Goal: Task Accomplishment & Management: Manage account settings

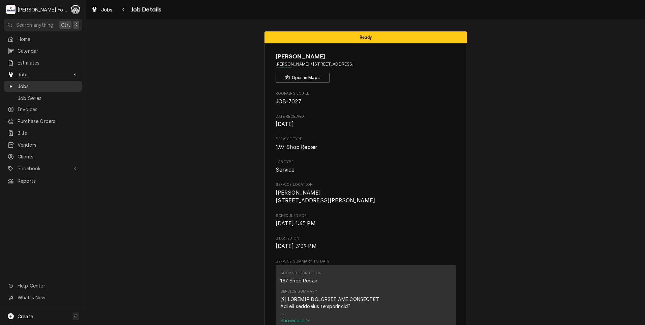
click at [31, 84] on span "Jobs" at bounding box center [48, 86] width 61 height 7
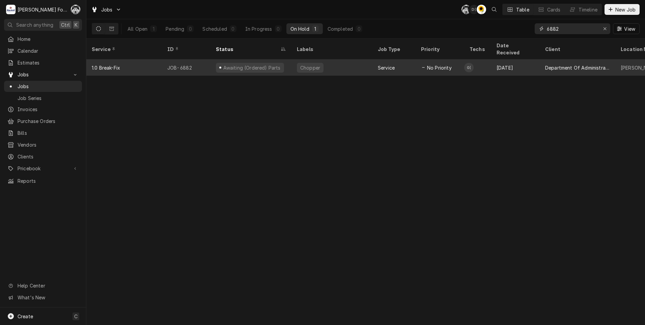
drag, startPoint x: 587, startPoint y: 29, endPoint x: 481, endPoint y: 53, distance: 108.2
click at [481, 52] on div "Jobs C( D( C( Table Cards Timeline New Job All Open 1 Pending 0 Scheduled 0 In …" at bounding box center [365, 162] width 559 height 325
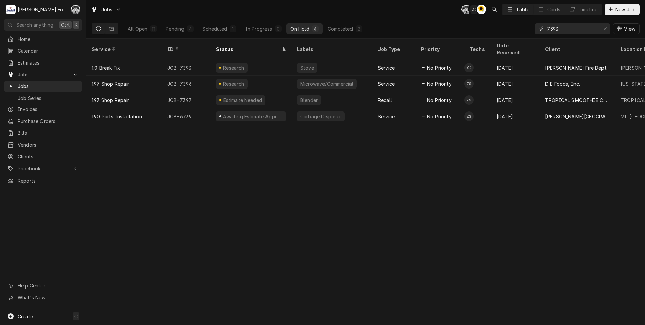
type input "7393"
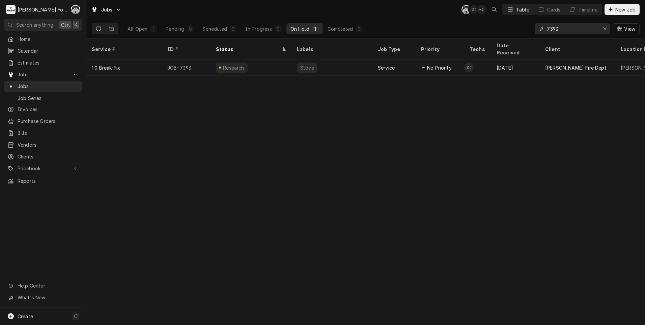
drag, startPoint x: 566, startPoint y: 26, endPoint x: 512, endPoint y: 26, distance: 54.3
click at [512, 26] on div "All Open 1 Pending 0 Scheduled 0 In Progress 0 On Hold 1 Completed 0 7393 View" at bounding box center [366, 28] width 548 height 19
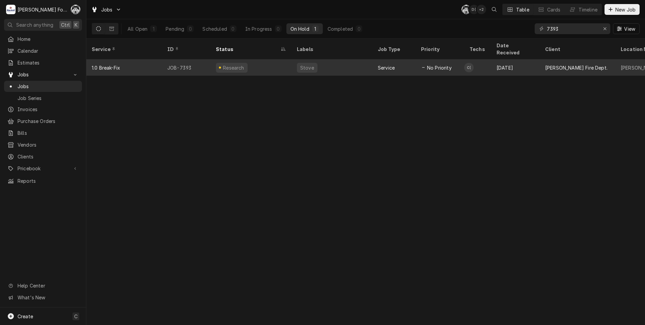
click at [427, 64] on div "No Priority" at bounding box center [436, 67] width 31 height 7
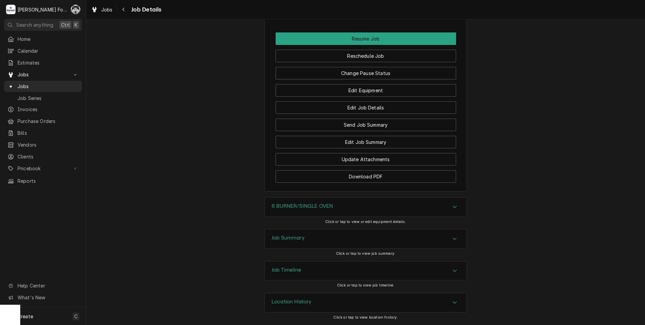
scroll to position [855, 0]
click at [295, 213] on div "6 BURNER/SINGLE OVEN" at bounding box center [366, 206] width 202 height 19
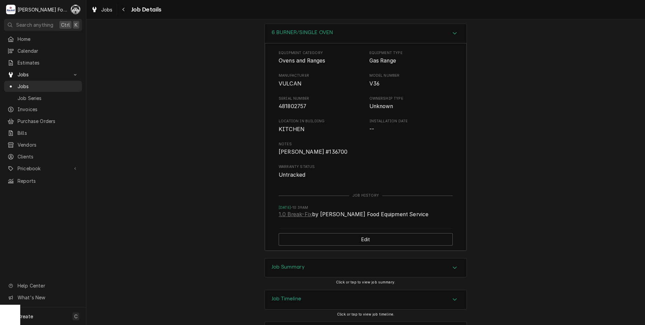
scroll to position [1024, 0]
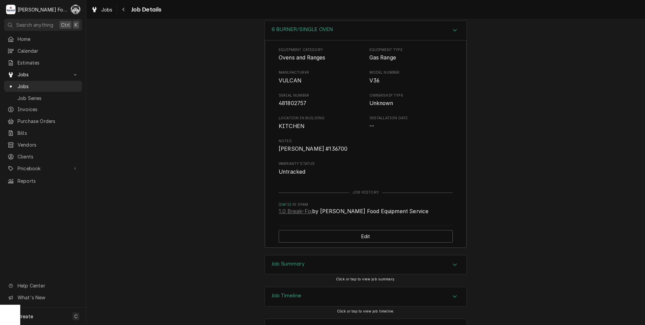
click at [301, 267] on h3 "Job Summary" at bounding box center [288, 264] width 33 height 6
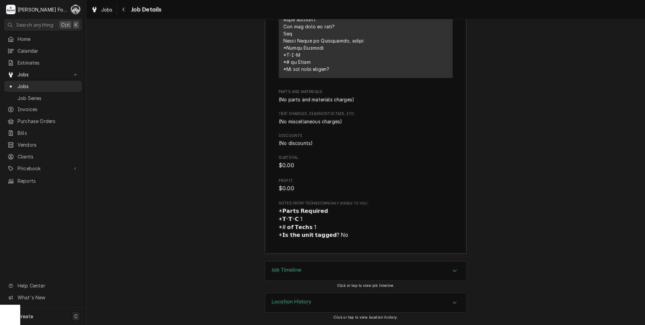
scroll to position [1576, 0]
click at [311, 270] on div "Job Timeline" at bounding box center [366, 270] width 202 height 19
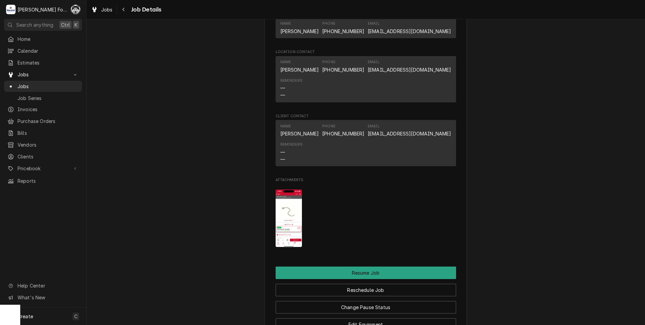
scroll to position [619, 0]
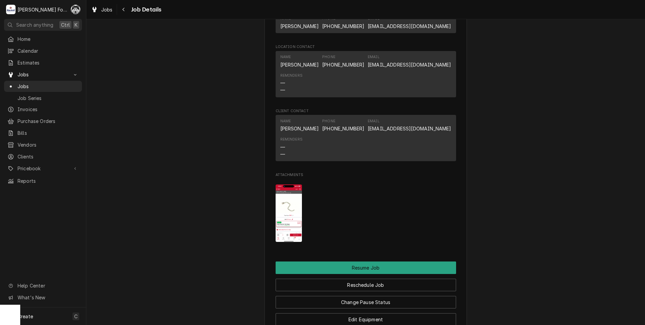
click at [280, 216] on img "Attachments" at bounding box center [289, 213] width 27 height 58
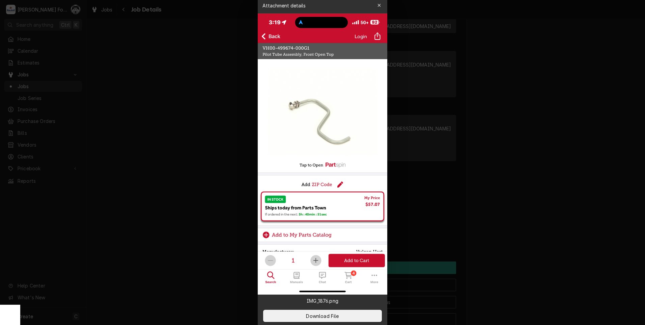
drag, startPoint x: 147, startPoint y: 196, endPoint x: 166, endPoint y: 224, distance: 34.1
click at [149, 196] on div at bounding box center [322, 162] width 645 height 325
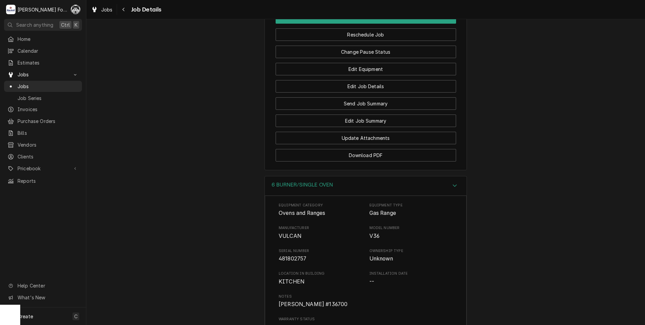
scroll to position [844, 0]
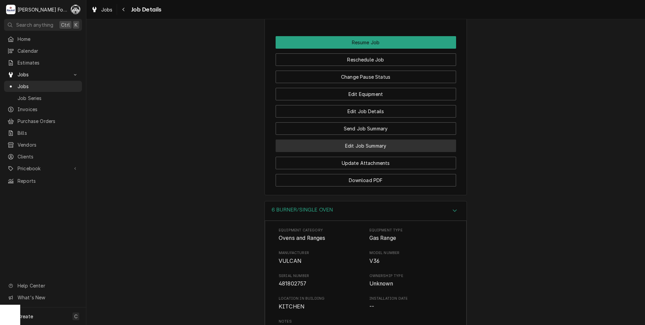
click at [365, 152] on button "Edit Job Summary" at bounding box center [366, 145] width 181 height 12
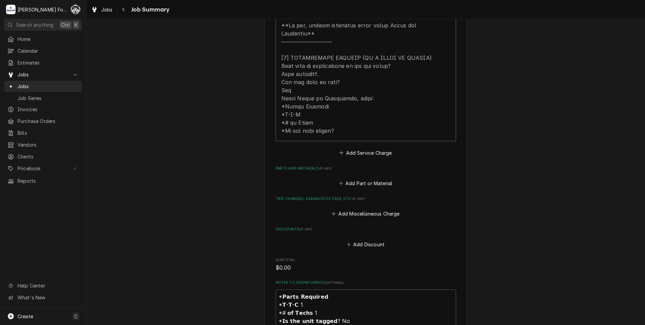
scroll to position [337, 0]
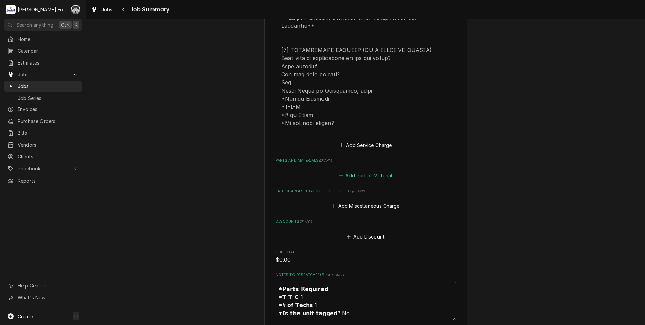
click at [356, 167] on div "Add Part or Material" at bounding box center [366, 173] width 181 height 13
click at [357, 171] on button "Add Part or Material" at bounding box center [366, 175] width 56 height 9
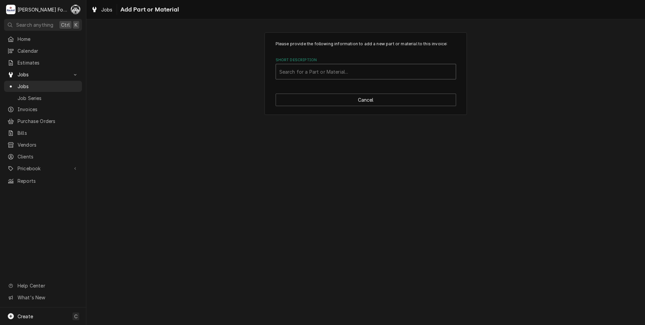
click at [319, 72] on div "Short Description" at bounding box center [365, 71] width 173 height 12
type input "00-499674-000"
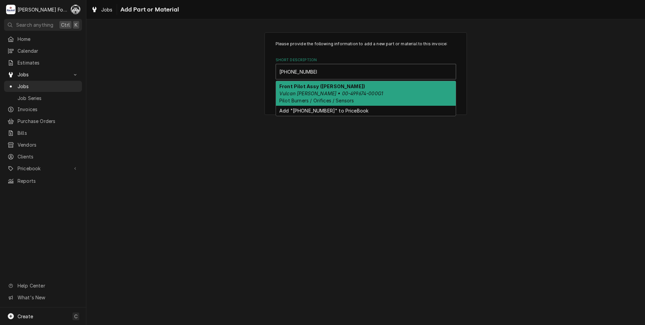
click at [314, 92] on em "Vulcan Hart • 00-499674-000G1" at bounding box center [331, 93] width 104 height 6
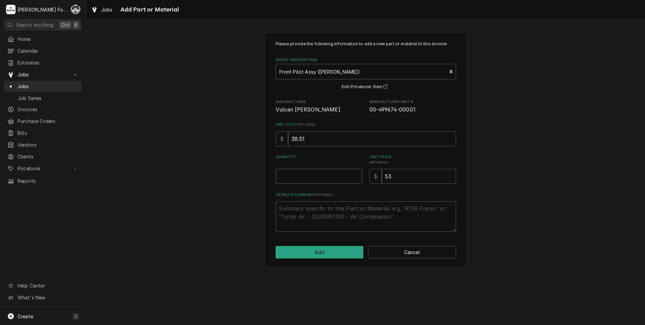
type textarea "x"
type input "0.5"
click at [356, 174] on input "0.5" at bounding box center [319, 176] width 87 height 15
type textarea "x"
type input "1"
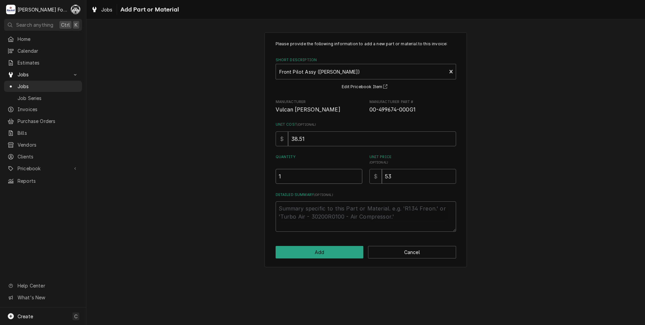
click at [356, 174] on input "1" at bounding box center [319, 176] width 87 height 15
drag, startPoint x: 397, startPoint y: 181, endPoint x: 332, endPoint y: 197, distance: 66.9
click at [358, 190] on div "Please provide the following information to add a new part or material to this …" at bounding box center [366, 136] width 181 height 191
type textarea "x"
type input "5"
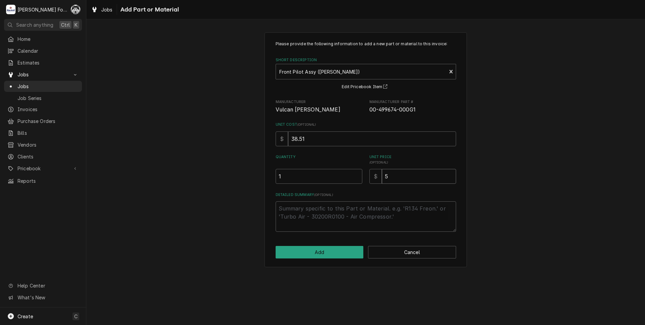
type textarea "x"
type input "58"
click at [310, 252] on button "Add" at bounding box center [320, 252] width 88 height 12
type textarea "x"
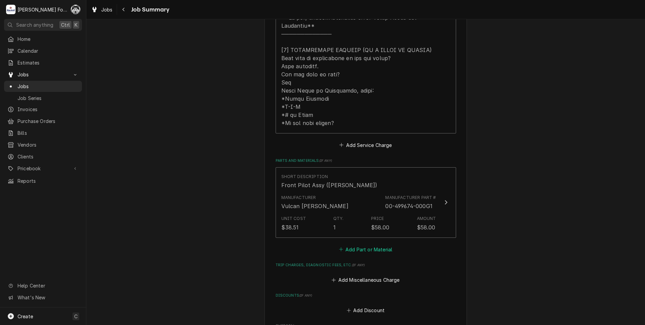
click at [363, 244] on button "Add Part or Material" at bounding box center [366, 248] width 56 height 9
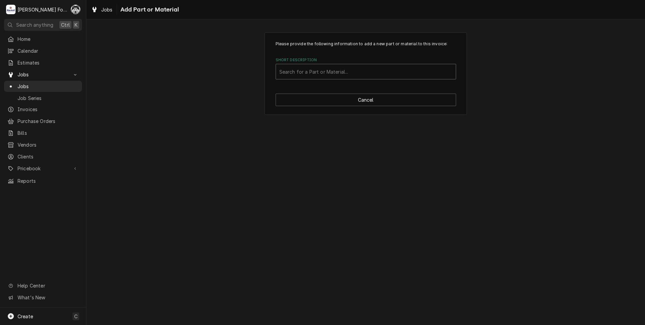
click at [353, 72] on div "Short Description" at bounding box center [365, 71] width 173 height 12
type input "ssdt"
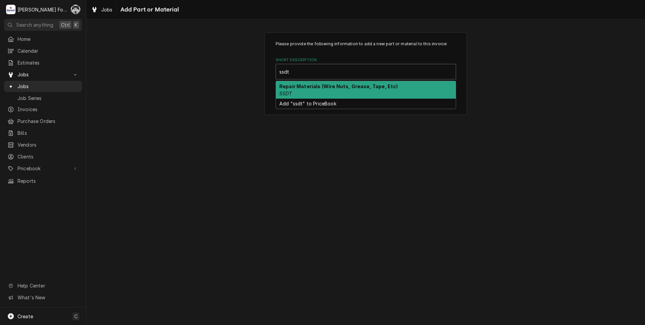
click at [324, 90] on div "Repair Materials (Wire Nuts, Grease, Tape, Etc) SSDT" at bounding box center [366, 90] width 180 height 18
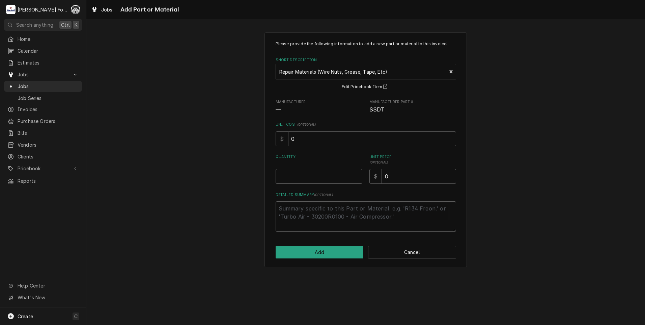
type textarea "x"
type input "0.5"
click at [356, 173] on input "0.5" at bounding box center [319, 176] width 87 height 15
type textarea "x"
type input "1"
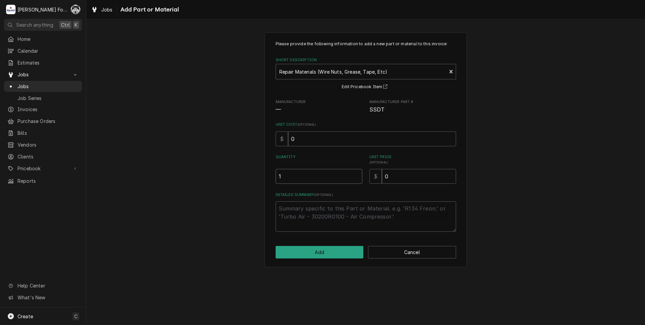
click at [356, 173] on input "1" at bounding box center [319, 176] width 87 height 15
drag, startPoint x: 402, startPoint y: 175, endPoint x: 351, endPoint y: 188, distance: 52.2
click at [355, 187] on div "Please provide the following information to add a new part or material to this …" at bounding box center [366, 136] width 181 height 191
type textarea "x"
type input "2"
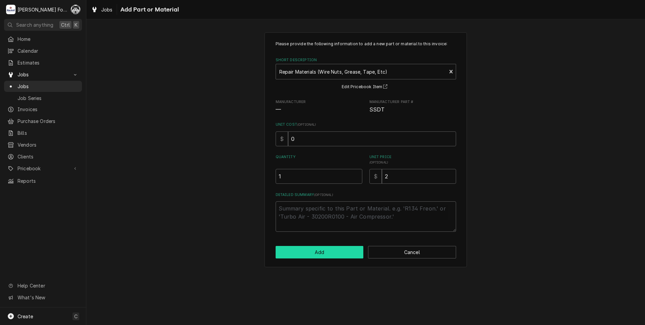
click at [320, 251] on button "Add" at bounding box center [320, 252] width 88 height 12
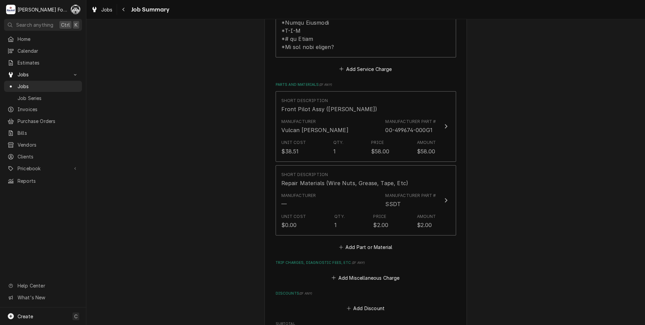
scroll to position [619, 0]
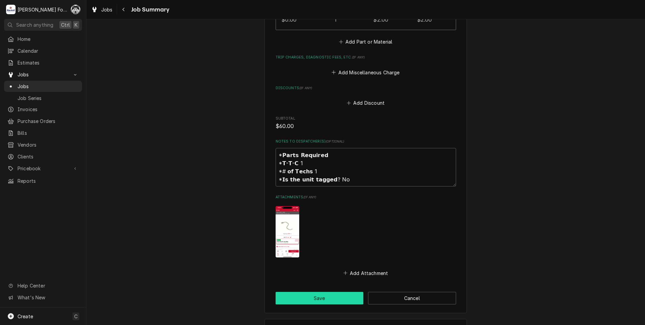
click at [319, 292] on button "Save" at bounding box center [320, 298] width 88 height 12
type textarea "x"
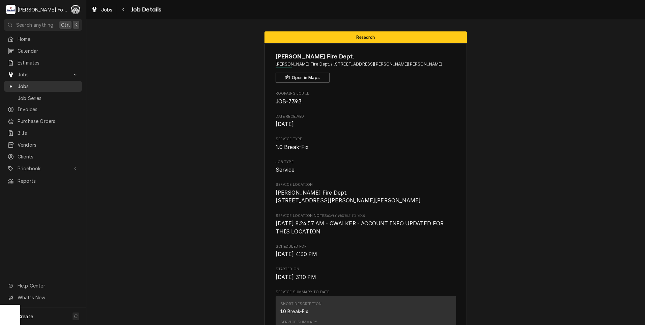
click at [25, 83] on span "Jobs" at bounding box center [48, 86] width 61 height 7
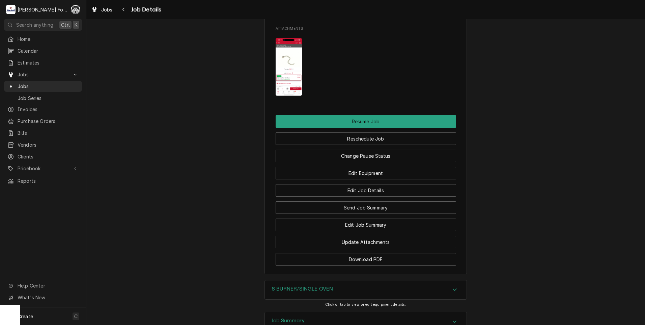
scroll to position [787, 0]
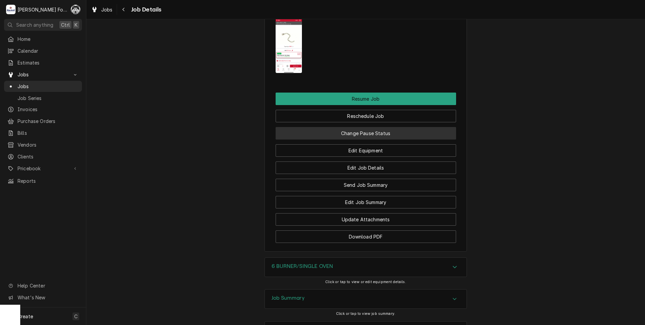
click at [355, 139] on button "Change Pause Status" at bounding box center [366, 133] width 181 height 12
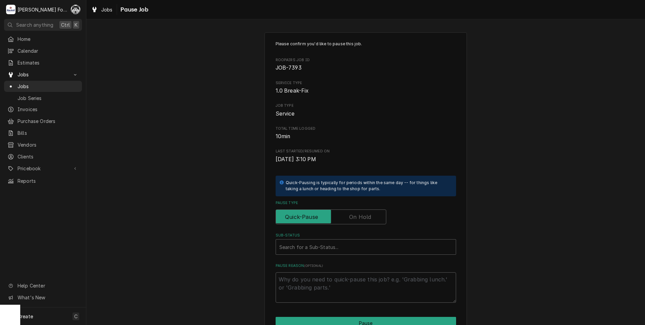
click at [350, 219] on label "Pause Type" at bounding box center [331, 216] width 111 height 15
click at [350, 219] on input "Pause Type" at bounding box center [331, 216] width 105 height 15
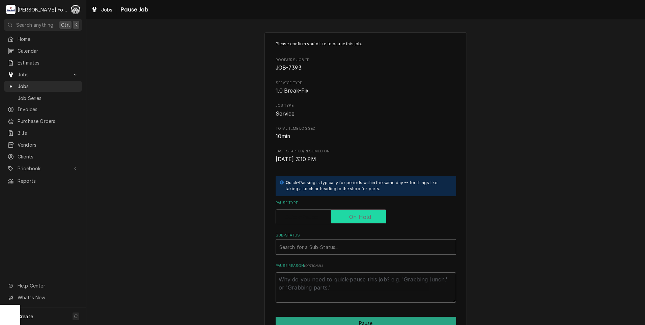
checkbox input "true"
click at [338, 243] on div "Sub-Status" at bounding box center [365, 247] width 173 height 12
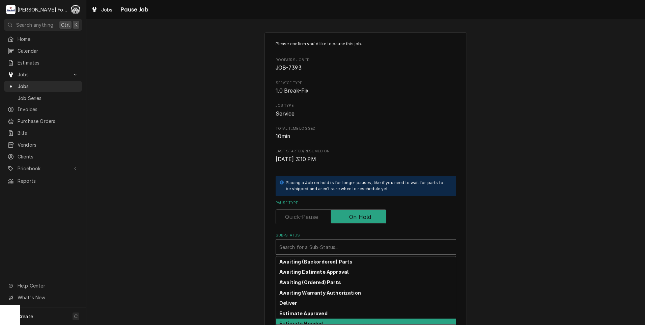
click at [310, 322] on strong "Estimate Needed" at bounding box center [301, 323] width 44 height 6
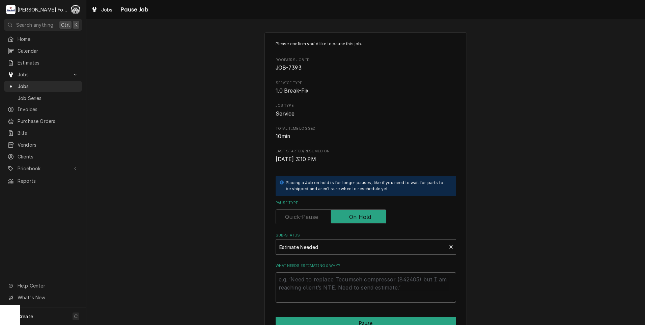
click at [315, 268] on label "What needs estimating & why?" at bounding box center [366, 265] width 181 height 5
click at [315, 272] on textarea "What needs estimating & why?" at bounding box center [366, 287] width 181 height 30
drag, startPoint x: 319, startPoint y: 277, endPoint x: 313, endPoint y: 280, distance: 6.5
click at [319, 281] on textarea "What needs estimating & why?" at bounding box center [366, 287] width 181 height 30
type textarea "x"
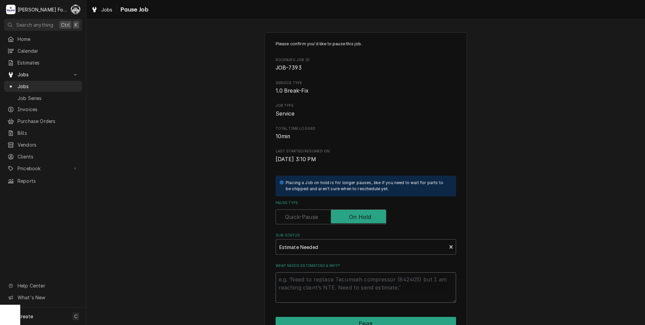
type textarea "p"
type textarea "x"
type textarea "pa"
type textarea "x"
type textarea "par"
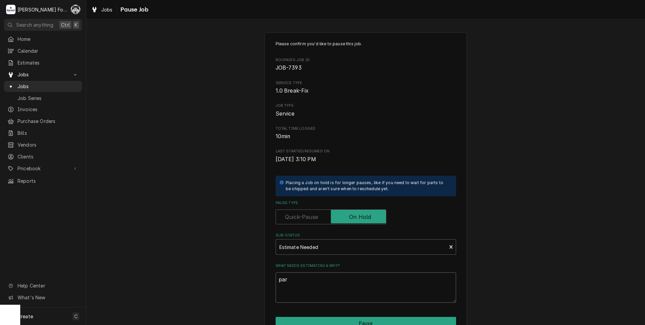
type textarea "x"
type textarea "part"
type textarea "x"
type textarea "parts"
drag, startPoint x: 300, startPoint y: 289, endPoint x: 252, endPoint y: 285, distance: 48.7
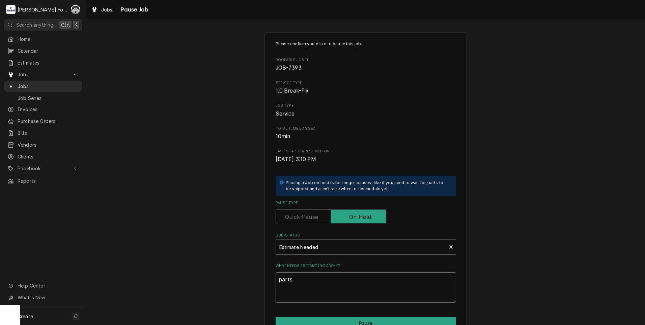
click at [252, 285] on div "Please confirm you'd like to pause this job. Roopairs Job ID JOB-7393 Service T…" at bounding box center [365, 202] width 559 height 352
type textarea "x"
type textarea "P"
type textarea "x"
type textarea "PA"
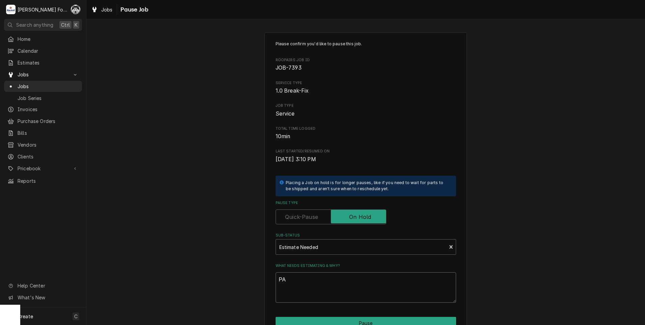
type textarea "x"
type textarea "PAR"
type textarea "x"
type textarea "PART"
type textarea "x"
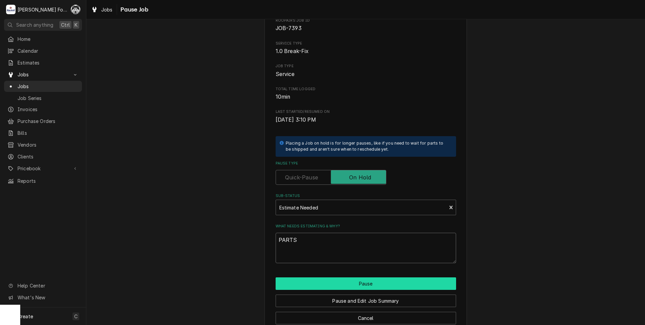
scroll to position [53, 0]
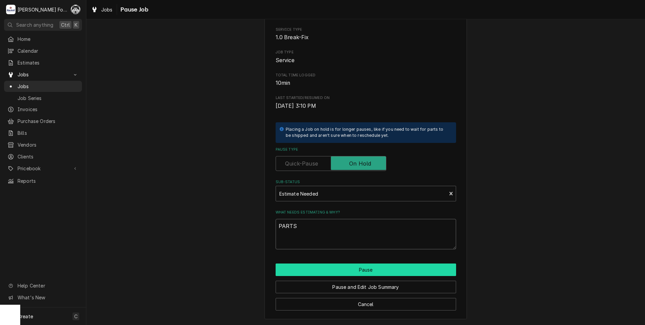
type textarea "PARTS"
click at [320, 272] on button "Pause" at bounding box center [366, 269] width 181 height 12
type textarea "x"
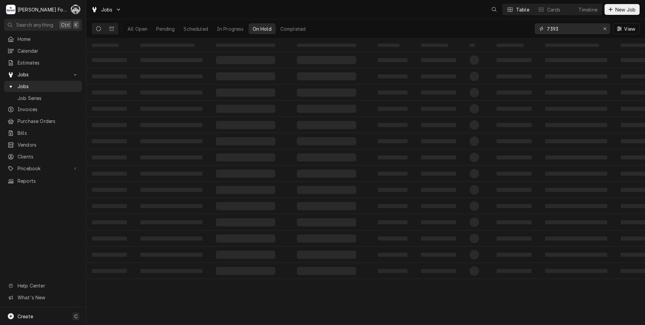
drag, startPoint x: 569, startPoint y: 29, endPoint x: 475, endPoint y: 31, distance: 94.2
click at [483, 32] on div "All Open Pending Scheduled In Progress On Hold Completed 7393 View" at bounding box center [366, 28] width 548 height 19
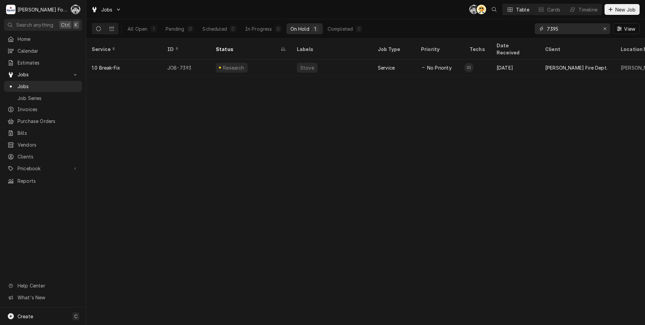
type input "7395"
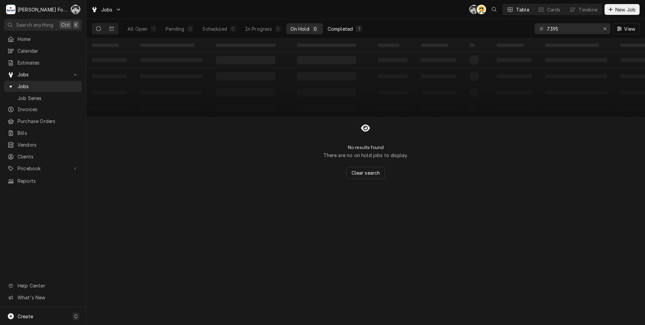
click at [343, 25] on button "Completed 1" at bounding box center [345, 28] width 43 height 11
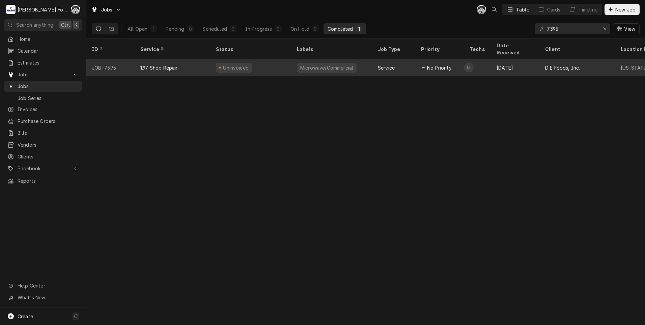
click at [263, 61] on div "Uninvoiced" at bounding box center [251, 67] width 81 height 16
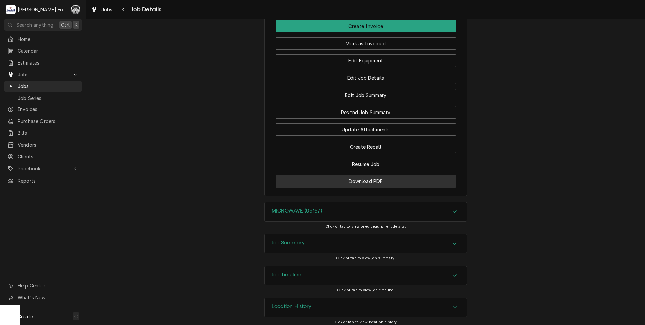
scroll to position [544, 0]
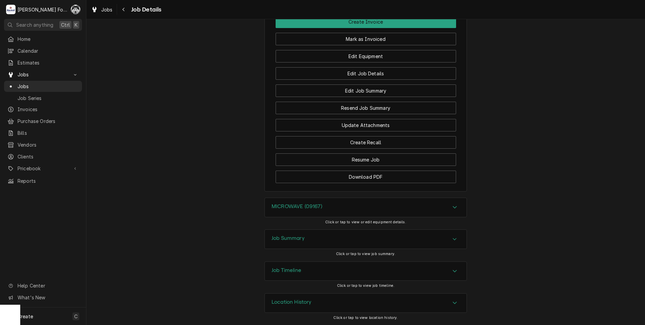
click at [306, 234] on div "Job Summary" at bounding box center [366, 238] width 202 height 19
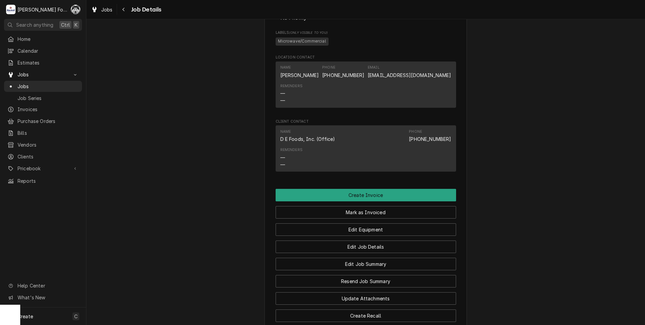
scroll to position [376, 0]
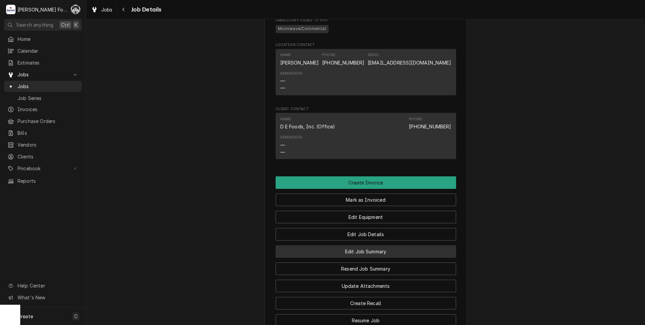
click at [363, 257] on button "Edit Job Summary" at bounding box center [366, 251] width 181 height 12
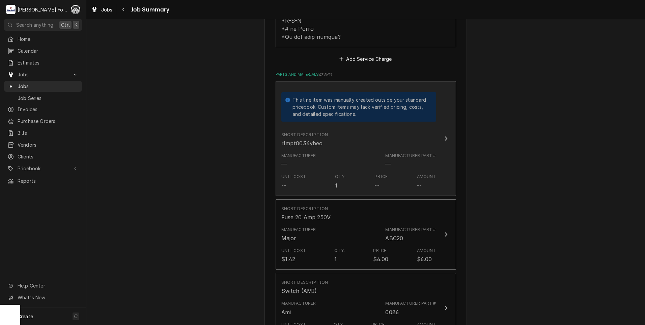
scroll to position [394, 0]
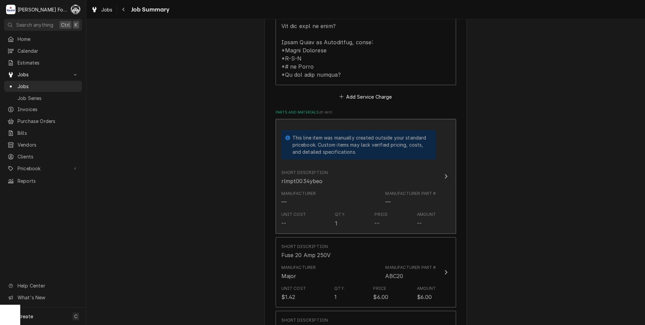
click at [334, 167] on div "Short Description rlmpt0034ybeo" at bounding box center [358, 177] width 155 height 21
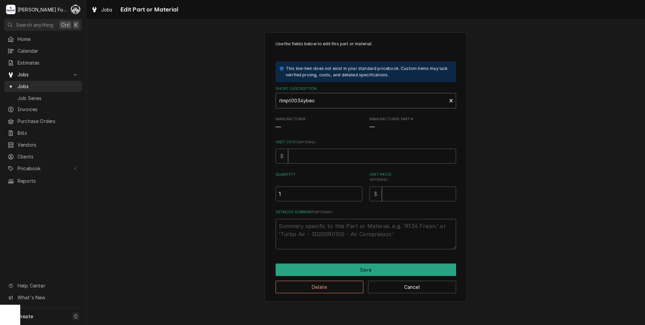
type textarea "x"
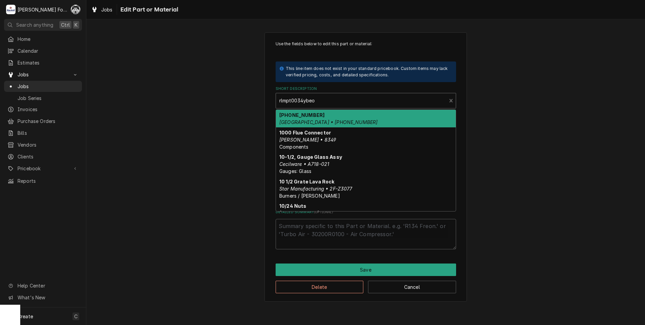
click at [321, 103] on div "Short Description" at bounding box center [361, 100] width 164 height 12
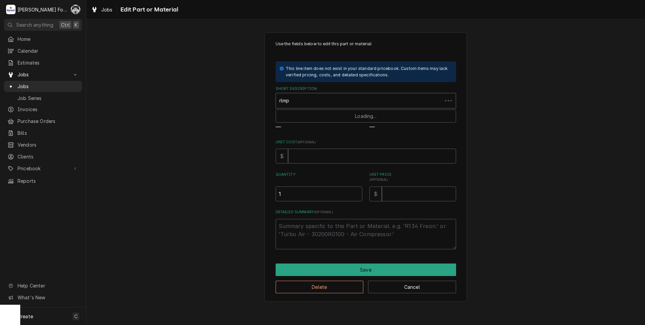
type input "rlmpt"
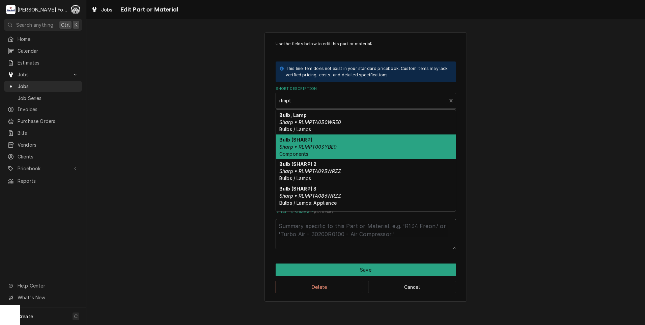
click at [332, 152] on div "Bulb (SHARP) Sharp • RLMPT003YBE0 Components" at bounding box center [366, 146] width 180 height 25
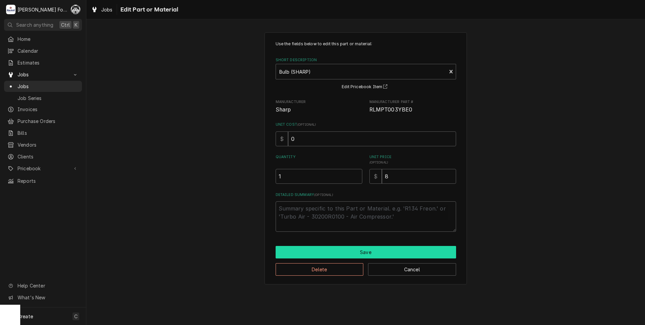
click at [340, 255] on button "Save" at bounding box center [366, 252] width 181 height 12
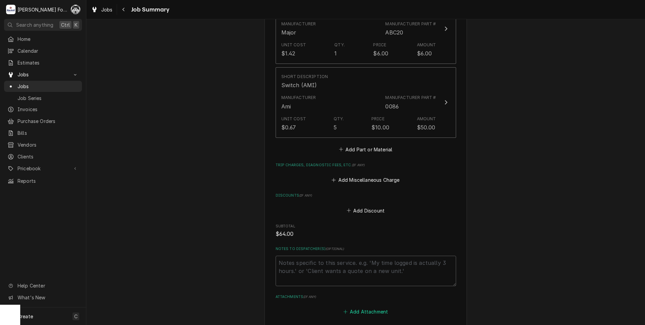
scroll to position [681, 0]
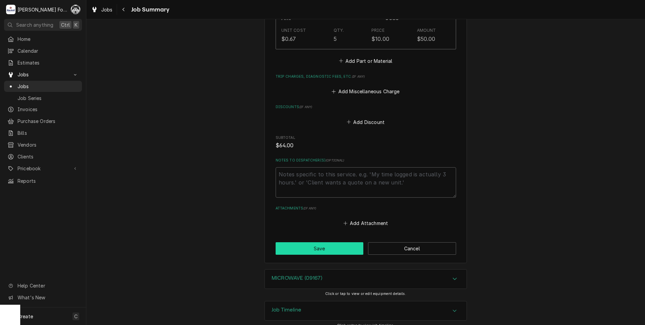
click at [322, 242] on button "Save" at bounding box center [320, 248] width 88 height 12
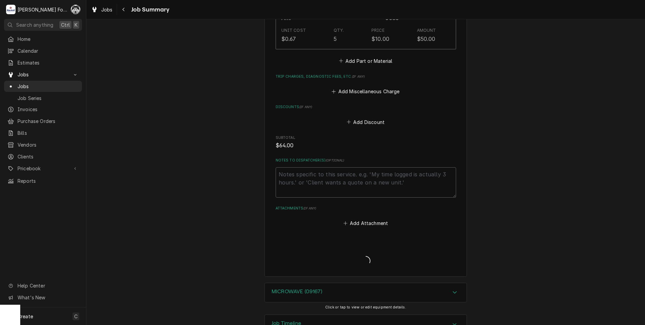
type textarea "x"
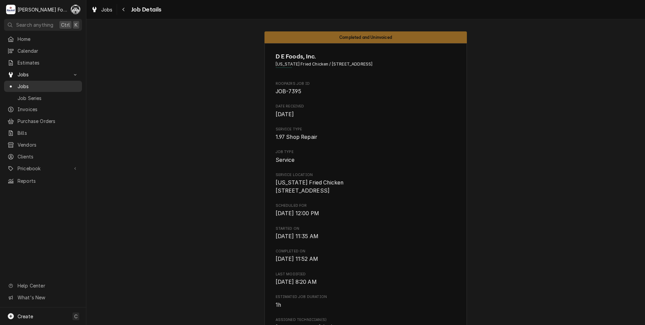
click at [21, 83] on span "Jobs" at bounding box center [48, 86] width 61 height 7
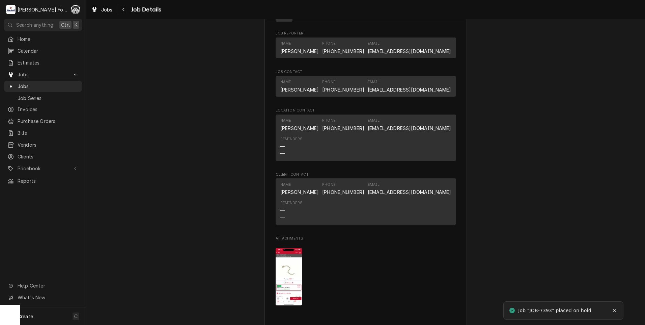
scroll to position [563, 0]
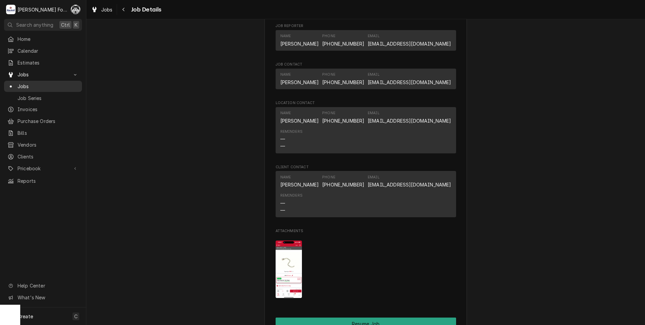
click at [29, 83] on span "Jobs" at bounding box center [48, 86] width 61 height 7
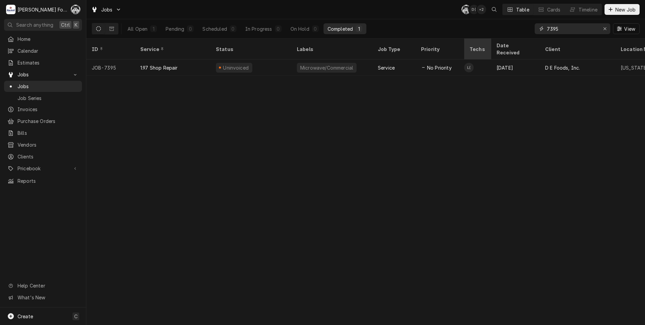
drag, startPoint x: 573, startPoint y: 29, endPoint x: 465, endPoint y: 46, distance: 110.0
click at [465, 46] on div "Jobs C( D( + 2 Table Cards Timeline New Job All Open 1 Pending 0 Scheduled 0 In…" at bounding box center [365, 162] width 559 height 325
type input "7325"
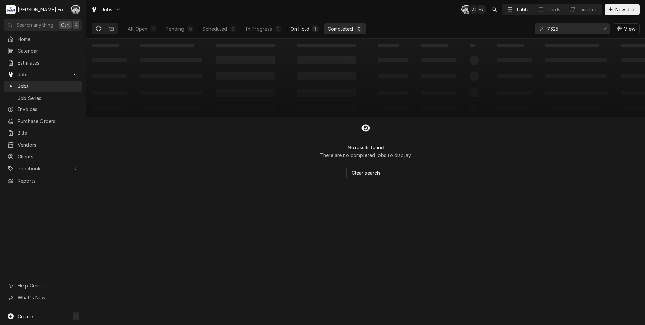
click at [296, 29] on div "On Hold" at bounding box center [300, 28] width 19 height 7
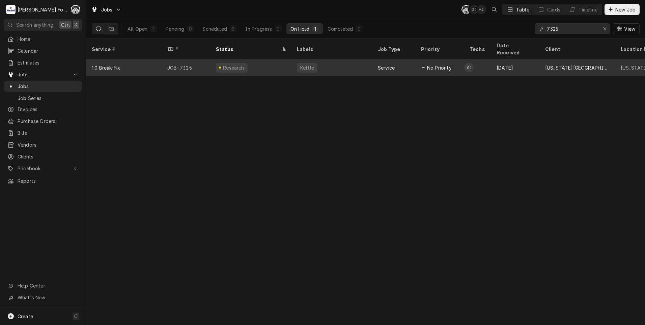
click at [243, 63] on div "Research" at bounding box center [232, 68] width 32 height 10
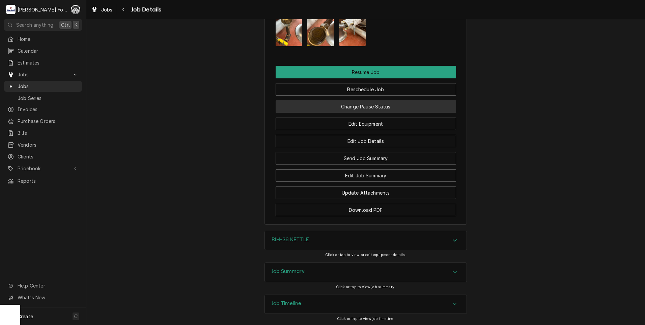
scroll to position [925, 0]
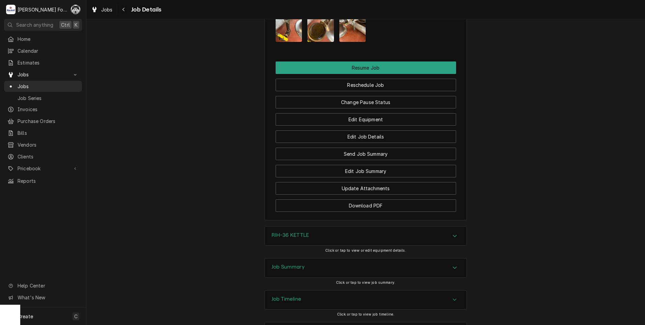
click at [312, 226] on div "RIH-36 KETTLE" at bounding box center [366, 235] width 202 height 19
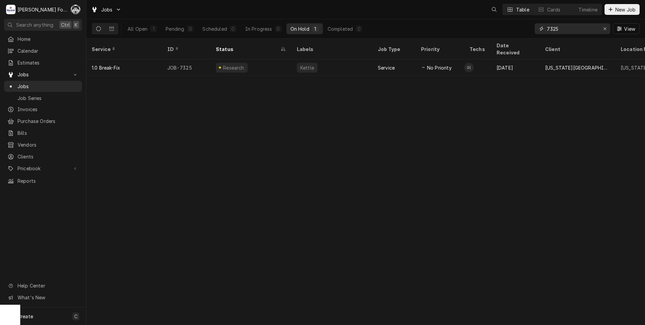
click at [561, 30] on input "7325" at bounding box center [572, 28] width 51 height 11
drag, startPoint x: 561, startPoint y: 30, endPoint x: 512, endPoint y: 39, distance: 49.4
click at [514, 39] on div "Jobs C( AT + 2 Table Cards Timeline New Job All Open 1 Pending 0 Scheduled 0 In…" at bounding box center [365, 162] width 559 height 325
type input "6869"
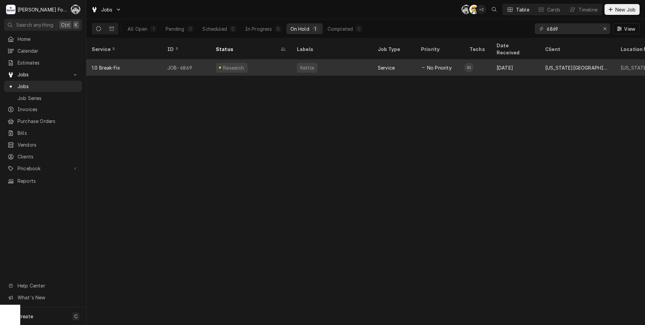
click at [347, 59] on div "Kettle" at bounding box center [332, 67] width 81 height 16
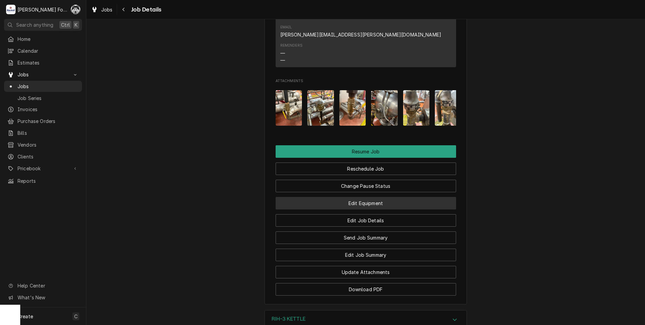
scroll to position [844, 0]
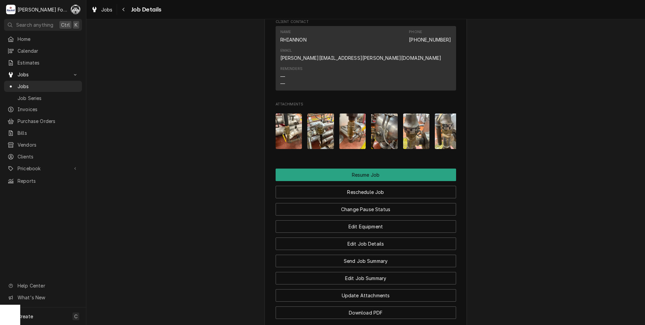
click at [408, 113] on img "Attachments" at bounding box center [416, 130] width 27 height 35
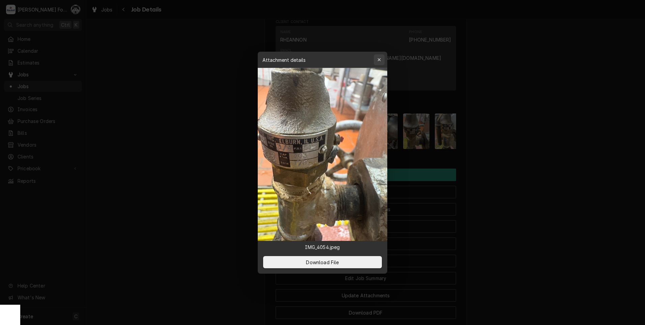
click at [383, 61] on button "button" at bounding box center [379, 59] width 11 height 11
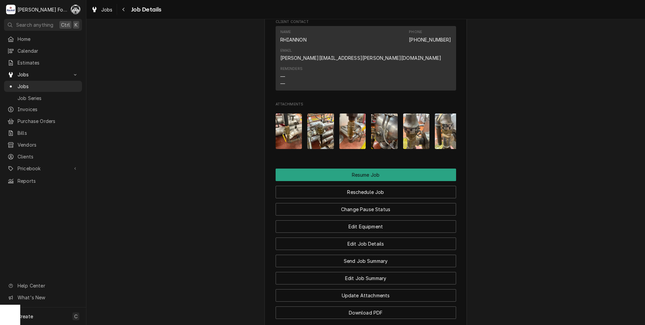
click at [323, 113] on img "Attachments" at bounding box center [320, 130] width 27 height 35
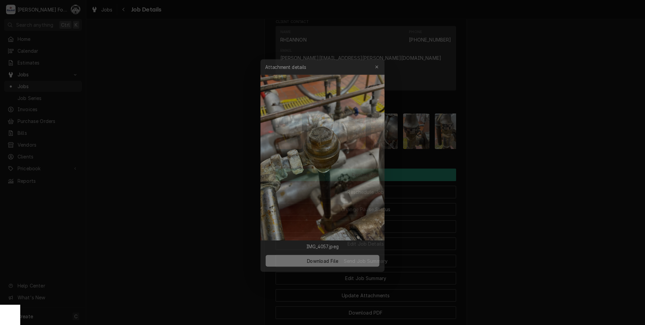
click at [334, 264] on span "Download File" at bounding box center [322, 261] width 35 height 7
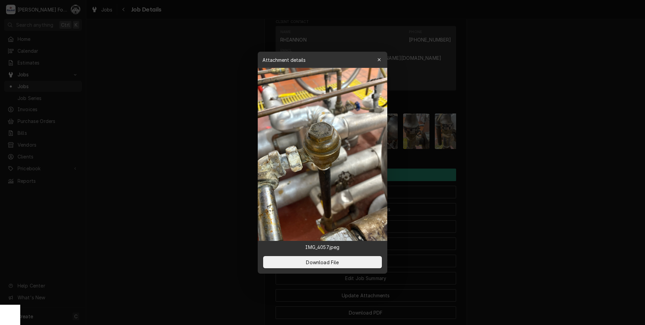
click at [380, 60] on icon "button" at bounding box center [380, 59] width 4 height 5
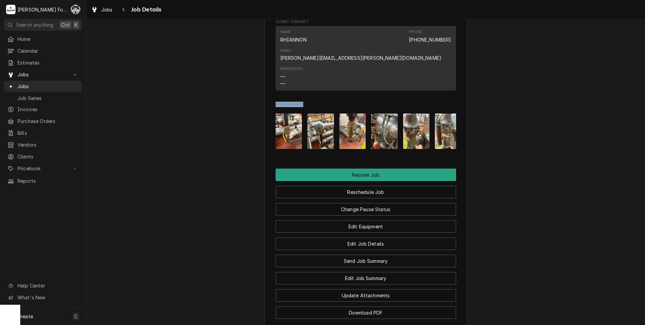
drag, startPoint x: 381, startPoint y: 59, endPoint x: 120, endPoint y: 57, distance: 260.5
drag, startPoint x: 120, startPoint y: 57, endPoint x: 124, endPoint y: 61, distance: 5.3
click at [30, 165] on span "Pricebook" at bounding box center [43, 168] width 51 height 7
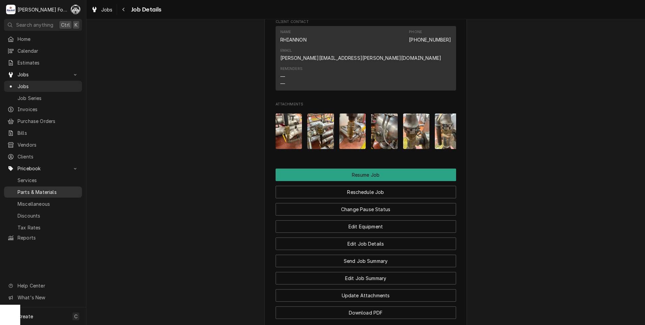
click at [33, 188] on span "Parts & Materials" at bounding box center [48, 191] width 61 height 7
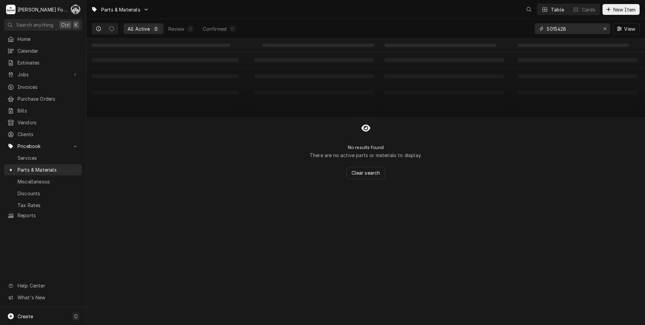
drag, startPoint x: 574, startPoint y: 27, endPoint x: 488, endPoint y: 37, distance: 86.7
click at [490, 37] on div "All Active 0 Review 0 Confirmed 0 5015428 View" at bounding box center [366, 28] width 548 height 19
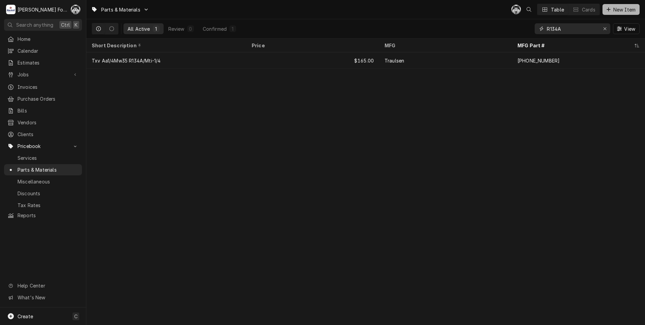
type input "R134A"
click at [625, 10] on span "New Item" at bounding box center [624, 9] width 25 height 7
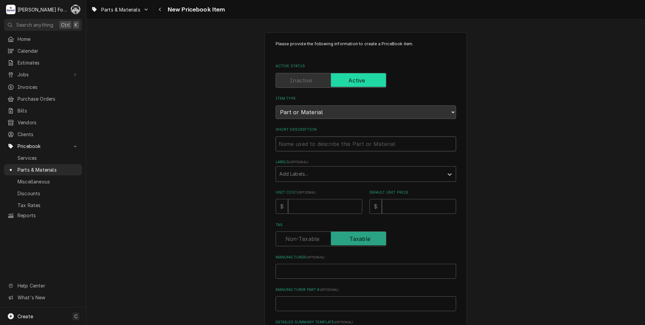
click at [322, 145] on input "Short Description" at bounding box center [366, 143] width 181 height 15
type textarea "x"
type input "S"
type textarea "x"
type input "ST"
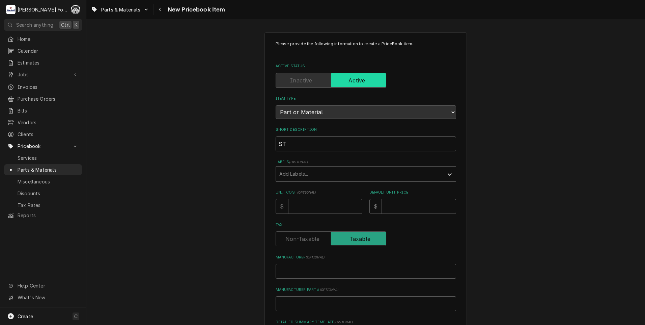
type textarea "x"
type input "STE"
type textarea "x"
type input "STEA"
type textarea "x"
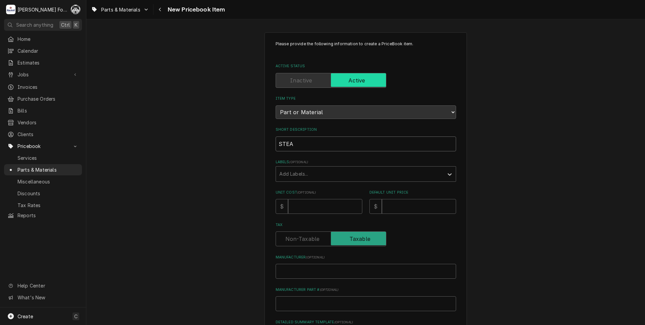
type input "STEAM"
type textarea "x"
type input "STEAM"
type textarea "x"
type input "STEAM T"
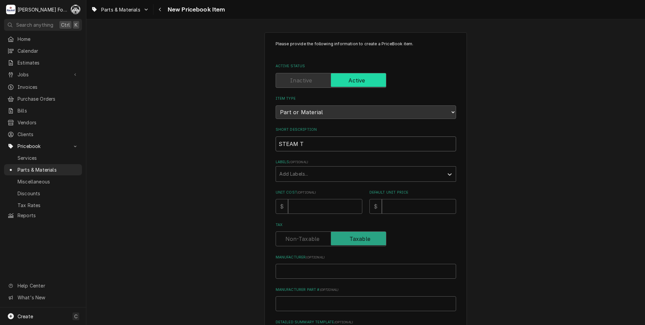
type textarea "x"
type input "STEAM TR"
type textarea "x"
type input "STEAM TRA"
type textarea "x"
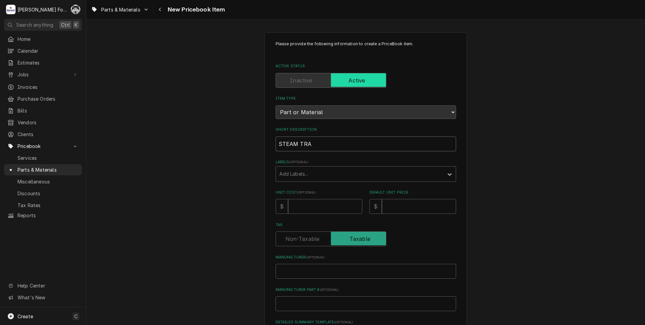
type input "STEAM TRAP"
type textarea "x"
type input "STEAM TRAP"
type textarea "x"
type input "STEAM TRAP 3"
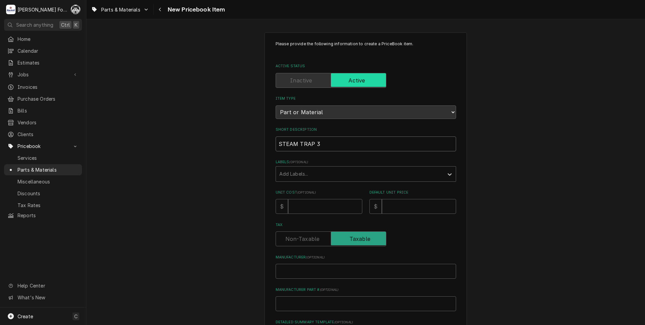
type textarea "x"
type input "STEAM TRAP 3/"
type textarea "x"
type input "STEAM TRAP 3/4"
type textarea "x"
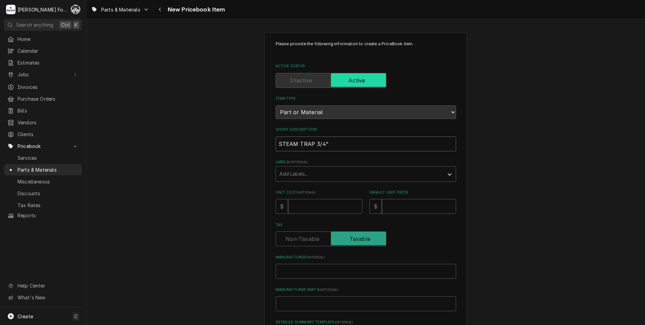
type input "STEAM TRAP 3/4""
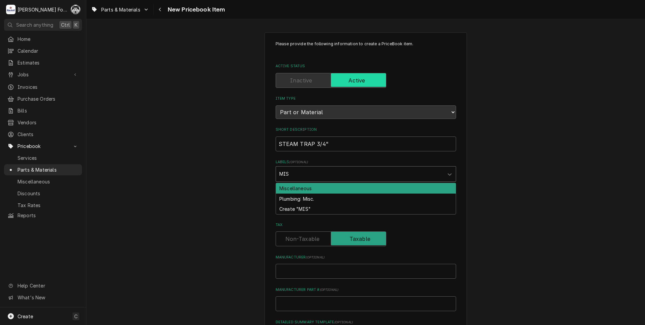
type input "MISC"
type textarea "x"
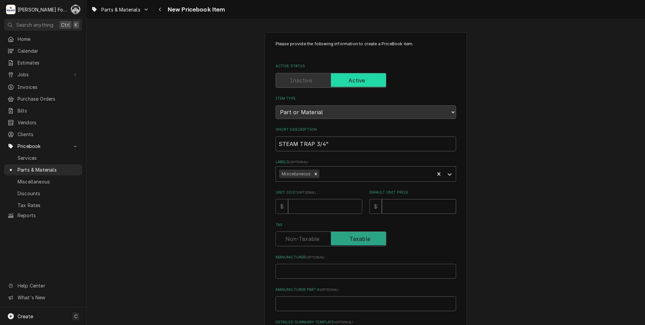
click at [394, 211] on input "Default Unit Price" at bounding box center [419, 206] width 74 height 15
type textarea "x"
type input "3"
type textarea "x"
type input "32"
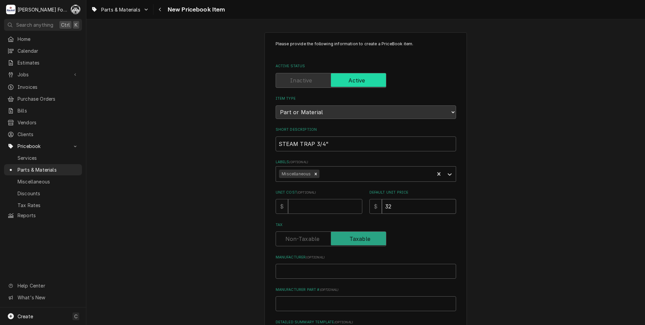
type textarea "x"
type input "329"
click at [329, 271] on input "Manufacturer ( optional )" at bounding box center [366, 271] width 181 height 15
type textarea "x"
type input "B"
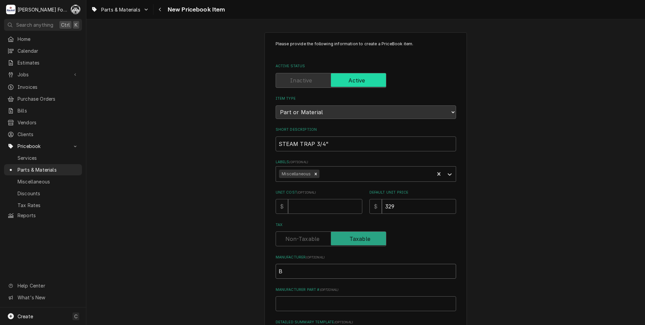
type textarea "x"
type input "BA"
type textarea "x"
type input "BAR"
type textarea "x"
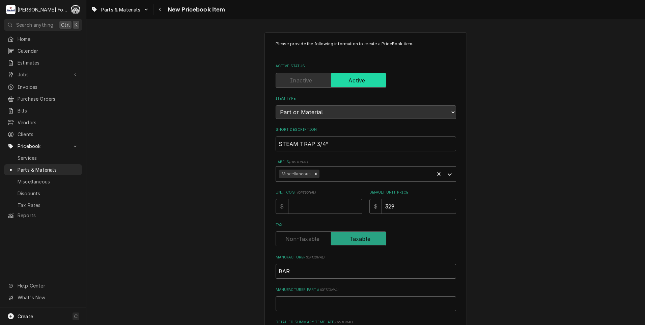
type input "BARN"
type textarea "x"
type input "BARNE"
type textarea "x"
type input "[PERSON_NAME]"
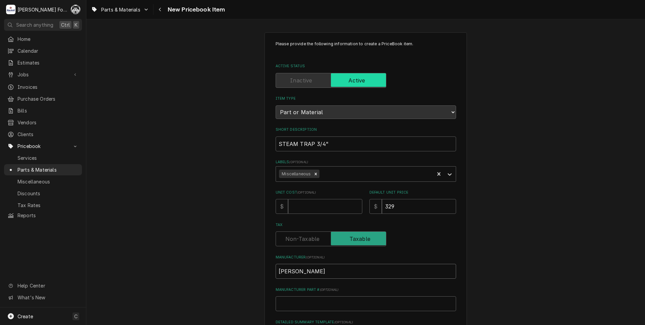
type textarea "x"
type input "[PERSON_NAME]"
type textarea "x"
type input "[PERSON_NAME] A"
type textarea "x"
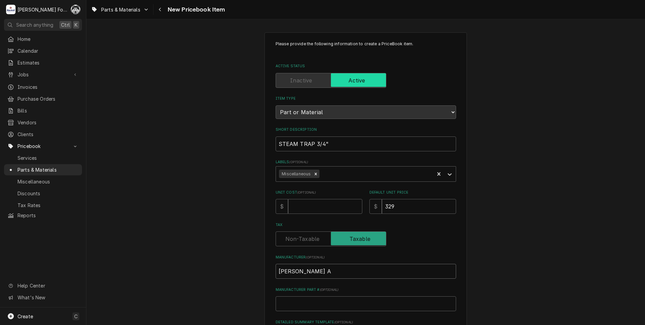
type input "[PERSON_NAME] AN"
type textarea "x"
type input "[PERSON_NAME] A"
type textarea "x"
type input "[PERSON_NAME]"
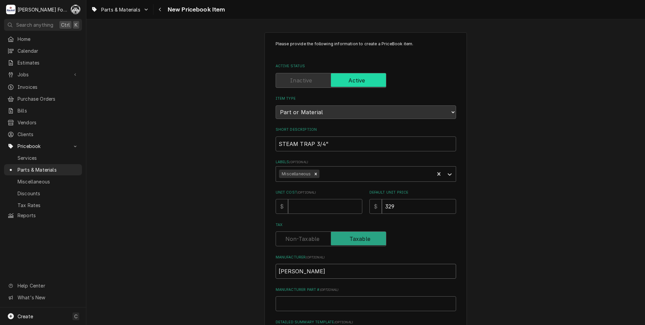
type textarea "x"
type input "[PERSON_NAME] &"
type textarea "x"
type input "[PERSON_NAME] &"
type textarea "x"
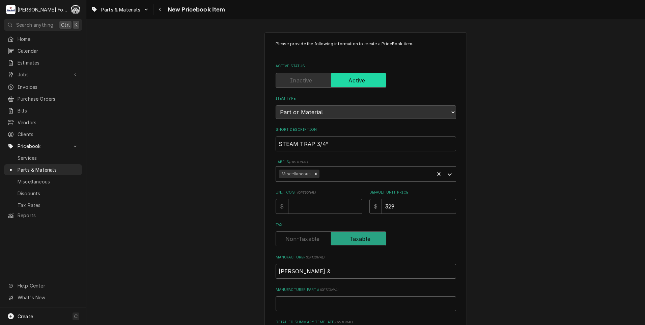
type input "[PERSON_NAME] & J"
type textarea "x"
type input "[PERSON_NAME] & [PERSON_NAME]"
type textarea "x"
type input "[PERSON_NAME] & [PERSON_NAME]"
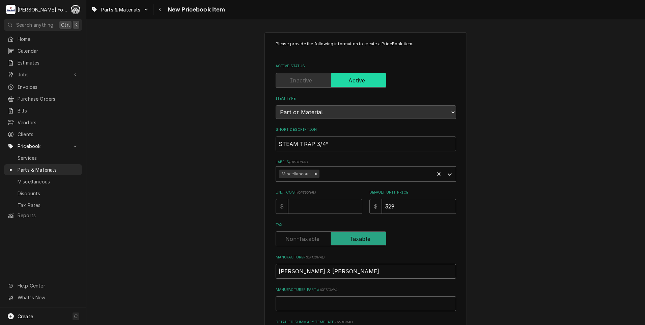
type textarea "x"
type input "[PERSON_NAME] & [PERSON_NAME]"
type textarea "x"
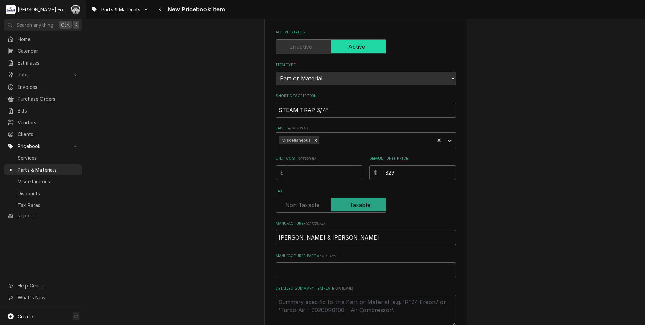
scroll to position [56, 0]
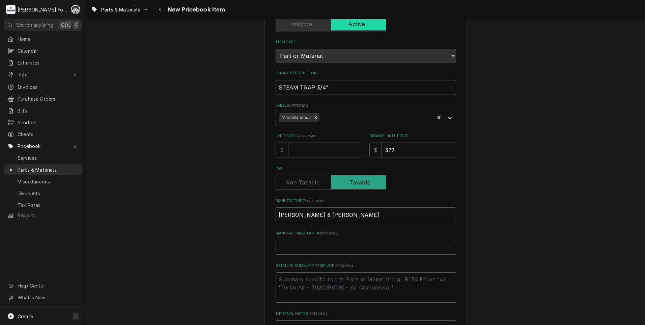
type input "[PERSON_NAME] & [PERSON_NAME]"
click at [297, 252] on input "Manufacturer Part # ( optional )" at bounding box center [366, 247] width 181 height 15
type textarea "x"
type input "R"
type textarea "x"
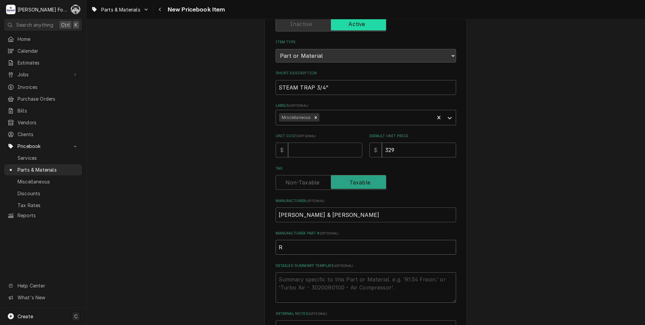
type input "R1"
type textarea "x"
type input "R13"
type textarea "x"
type input "R134"
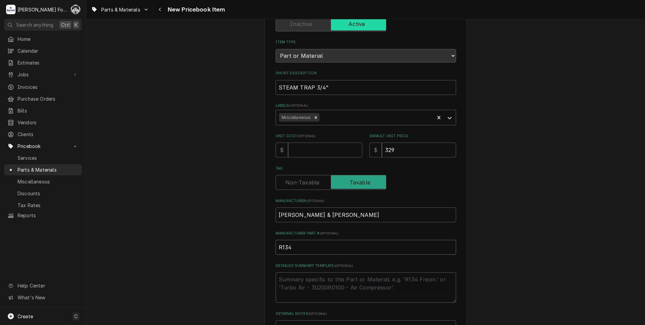
type textarea "x"
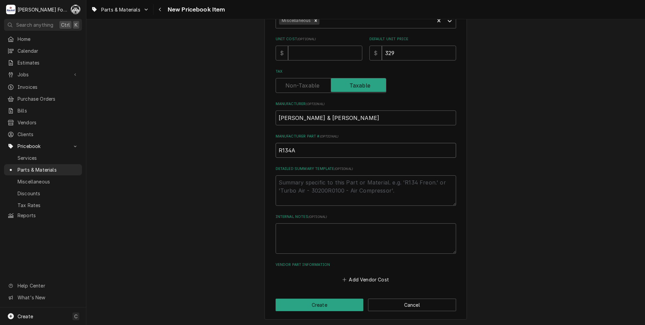
scroll to position [154, 0]
type input "R134A"
click at [303, 304] on button "Create" at bounding box center [320, 304] width 88 height 12
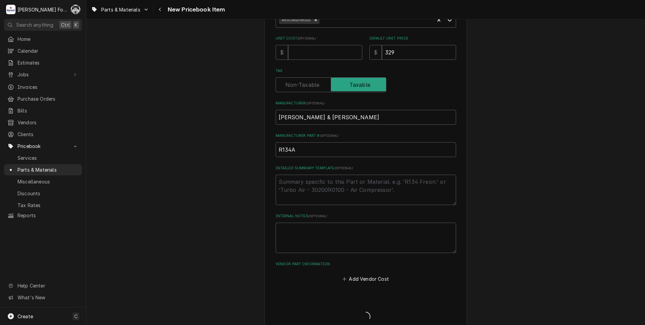
type textarea "x"
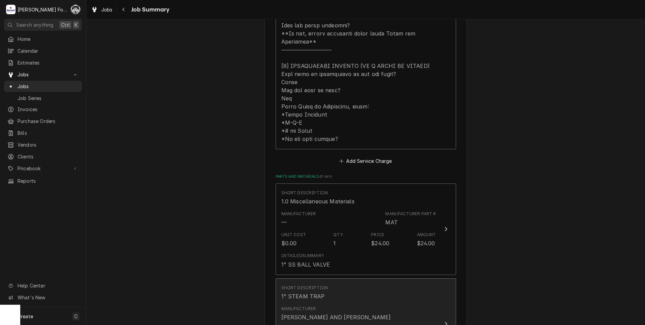
scroll to position [563, 0]
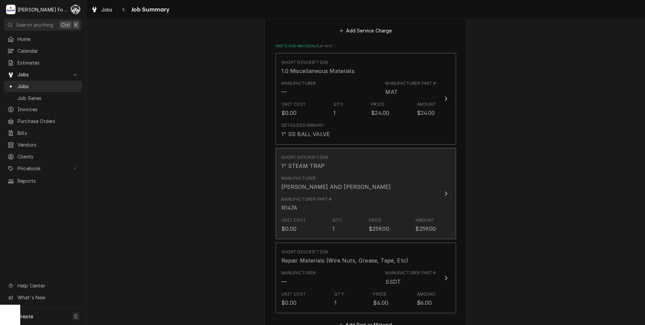
click at [326, 175] on div "Manufacturer BARNES AND JONES" at bounding box center [336, 183] width 110 height 16
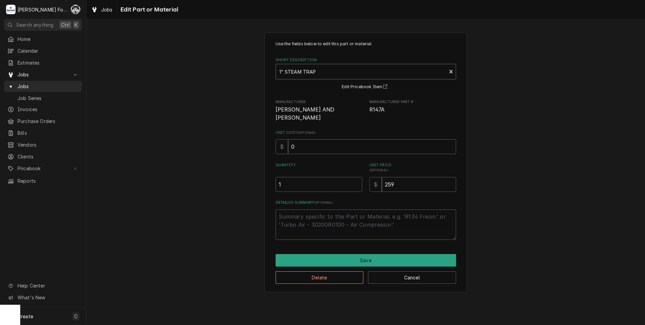
type textarea "x"
click at [324, 71] on div "Short Description" at bounding box center [361, 71] width 164 height 12
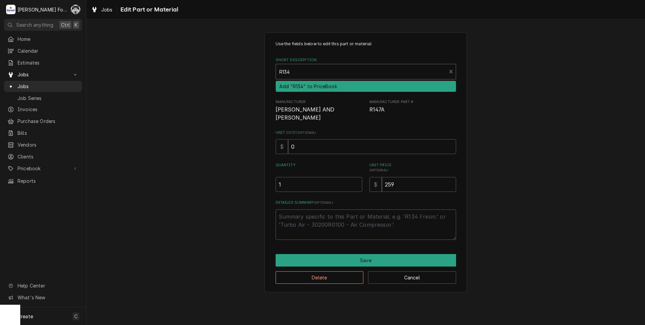
type input "R134A"
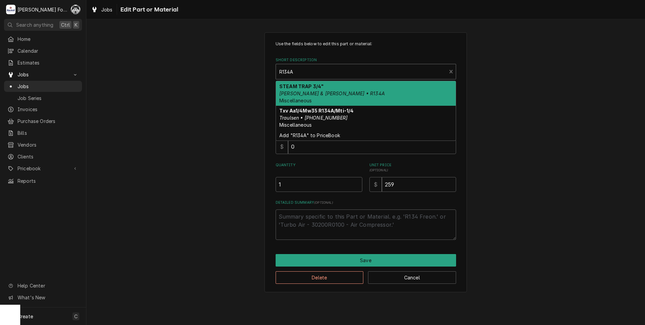
click at [324, 90] on em "BARNES & JONES • R134A" at bounding box center [332, 93] width 106 height 6
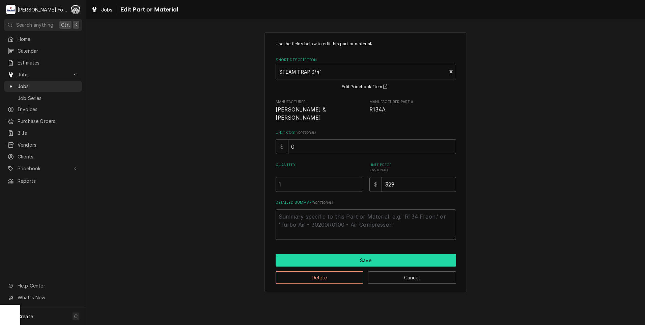
click at [346, 254] on button "Save" at bounding box center [366, 260] width 181 height 12
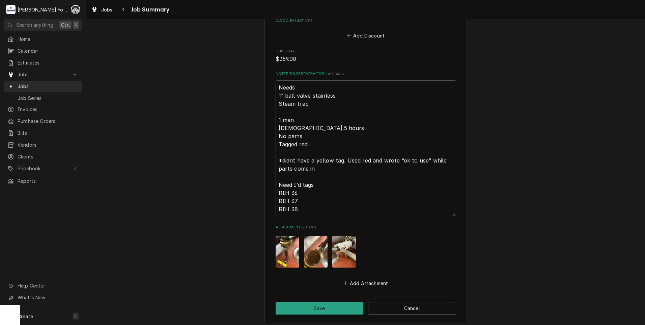
scroll to position [943, 0]
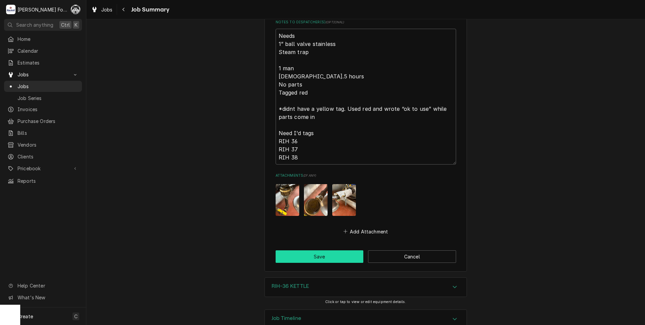
click at [303, 250] on button "Save" at bounding box center [320, 256] width 88 height 12
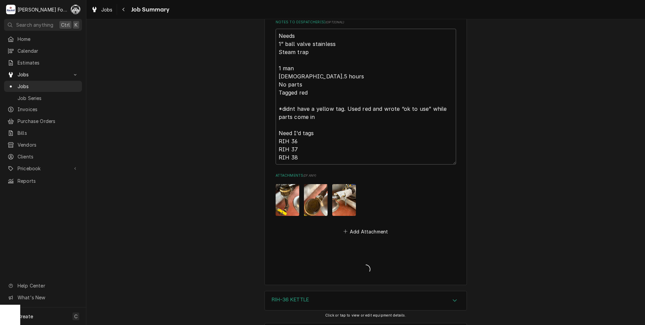
type textarea "x"
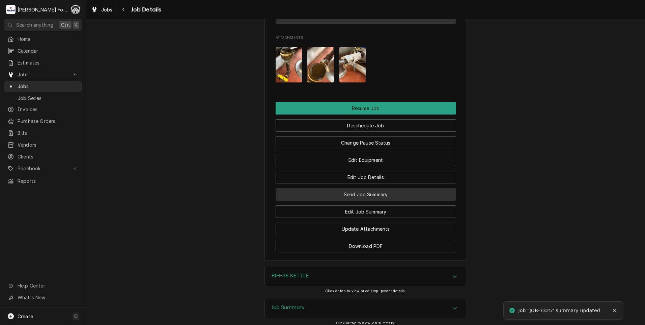
scroll to position [900, 0]
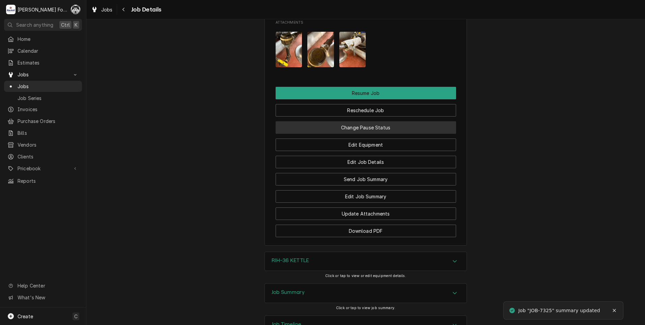
click at [359, 121] on button "Change Pause Status" at bounding box center [366, 127] width 181 height 12
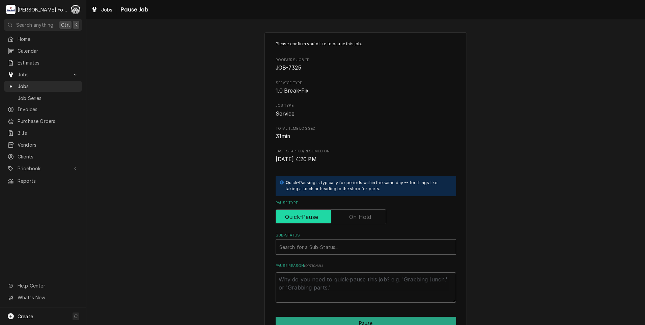
click at [374, 218] on input "Pause Type" at bounding box center [331, 216] width 105 height 15
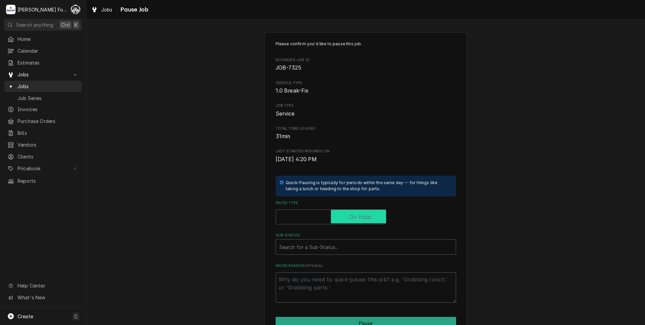
checkbox input "true"
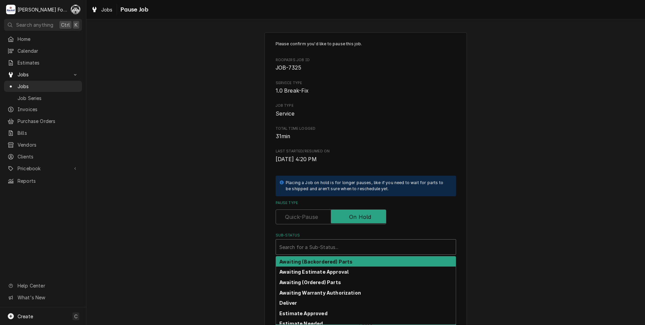
click at [342, 246] on div "Sub-Status" at bounding box center [365, 247] width 173 height 12
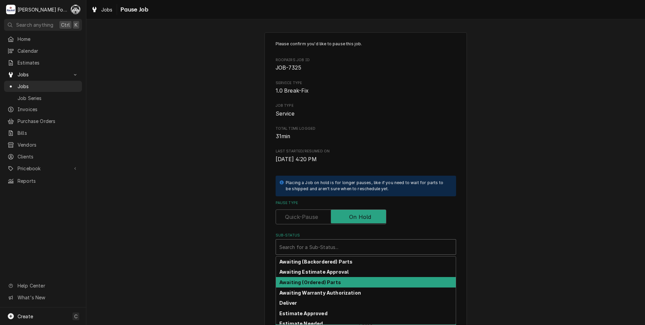
click at [309, 282] on strong "Awaiting (Ordered) Parts" at bounding box center [310, 282] width 62 height 6
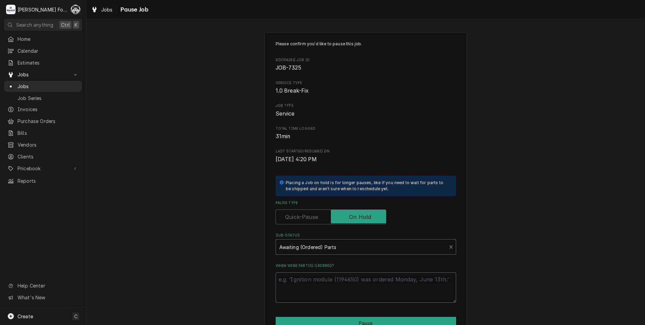
click at [301, 286] on textarea "When were part(s) ordered?" at bounding box center [366, 287] width 181 height 30
type textarea "x"
type textarea "9"
type textarea "x"
type textarea "9/"
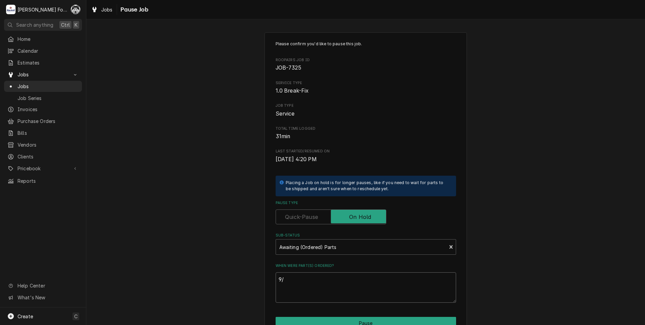
type textarea "x"
type textarea "9/1"
type textarea "x"
type textarea "9/18"
type textarea "x"
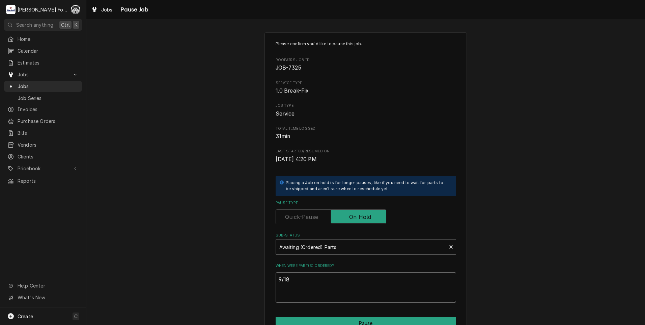
type textarea "9/18/"
type textarea "x"
type textarea "9/18/2"
type textarea "x"
type textarea "9/18/20"
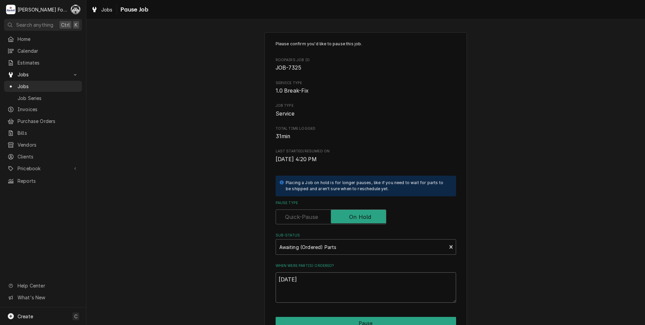
type textarea "x"
type textarea "9/18/202"
type textarea "x"
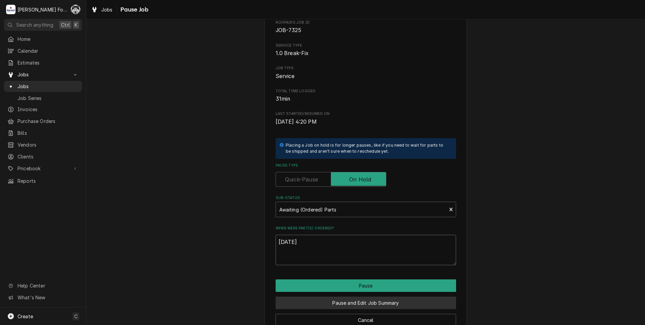
scroll to position [53, 0]
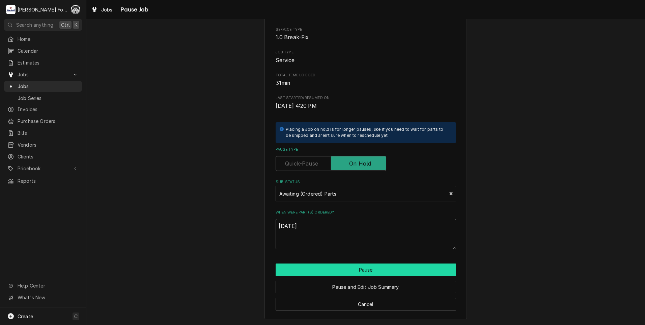
type textarea "9/18/2025"
click at [321, 269] on button "Pause" at bounding box center [366, 269] width 181 height 12
type textarea "x"
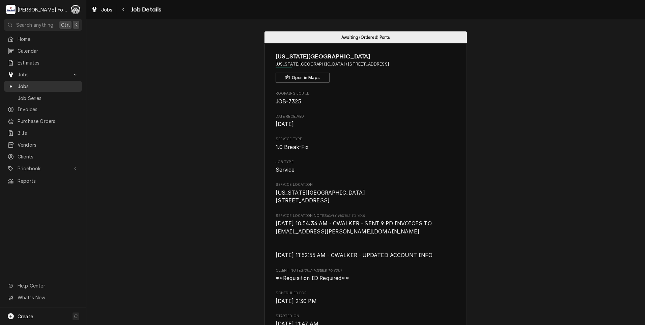
click at [12, 83] on div "Dynamic Content Wrapper" at bounding box center [10, 86] width 7 height 7
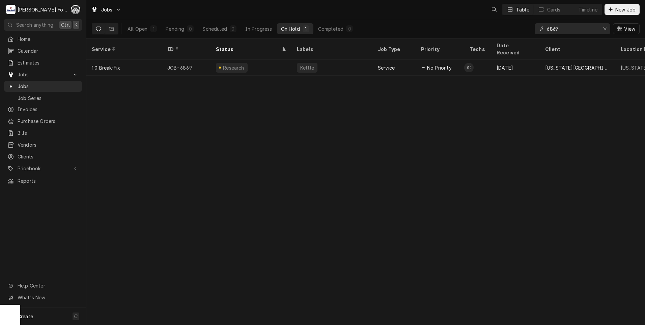
drag, startPoint x: 562, startPoint y: 32, endPoint x: 559, endPoint y: 32, distance: 3.4
click at [559, 32] on input "6869" at bounding box center [572, 28] width 51 height 11
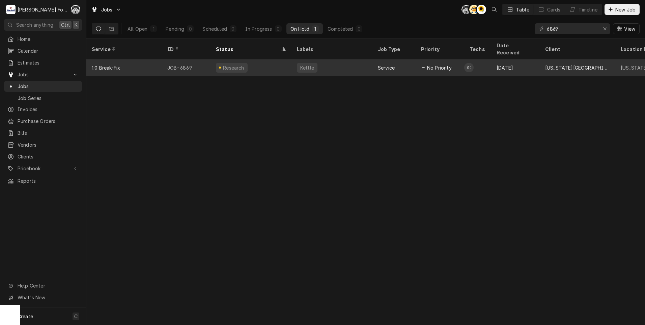
click at [354, 59] on div "Kettle" at bounding box center [332, 67] width 81 height 16
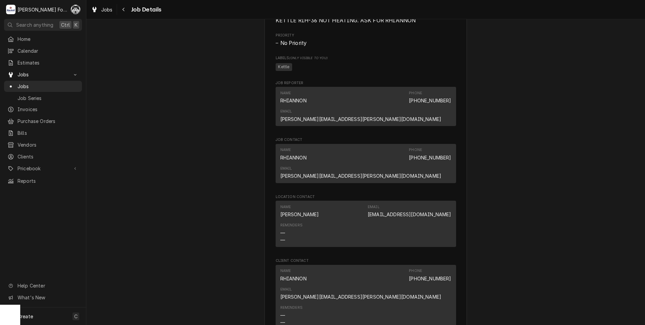
scroll to position [938, 0]
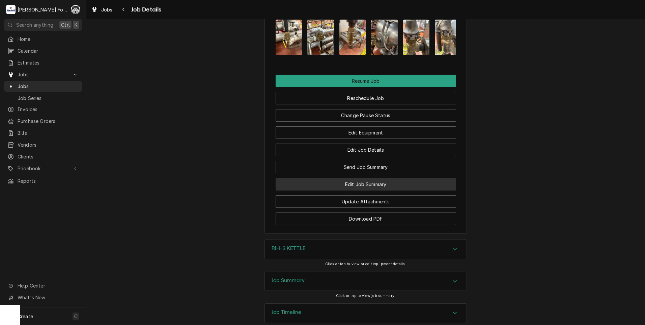
click at [356, 178] on button "Edit Job Summary" at bounding box center [366, 184] width 181 height 12
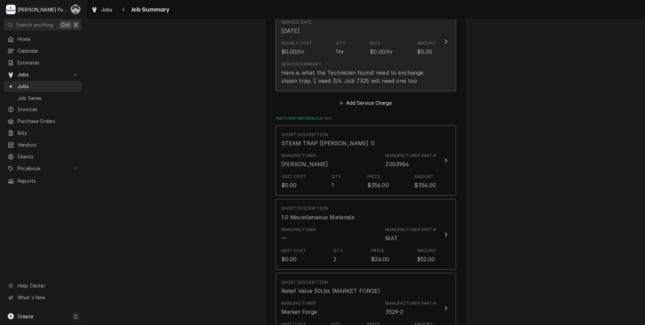
scroll to position [563, 0]
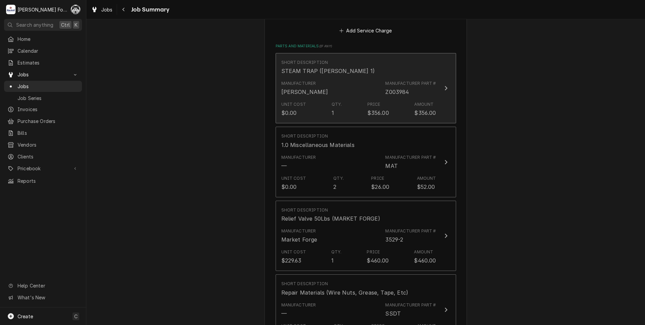
click at [355, 78] on div "Manufacturer [PERSON_NAME] Manufacturer Part # Z003984" at bounding box center [358, 88] width 155 height 21
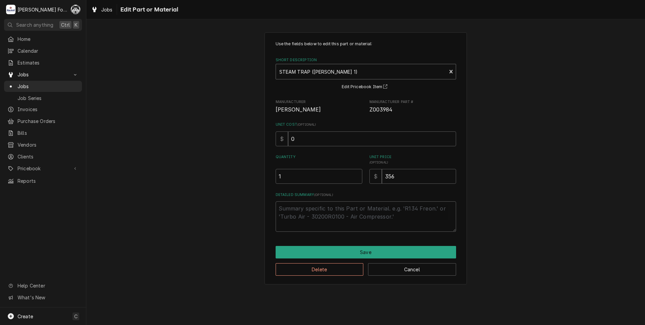
type textarea "x"
click at [337, 64] on div "STEAM TRAP (GROEN 1) GROEN • Z003984 Miscellaneous" at bounding box center [361, 71] width 171 height 15
type input "R134A"
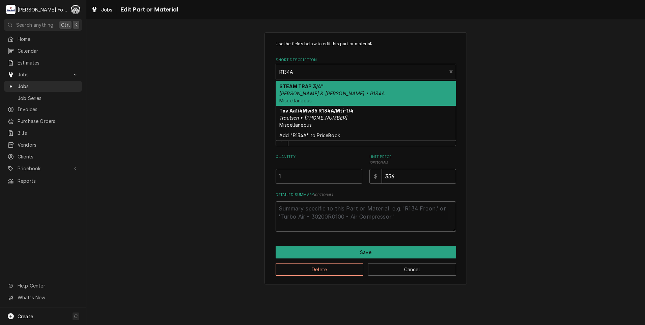
click at [307, 93] on em "BARNES & JONES • R134A" at bounding box center [332, 93] width 106 height 6
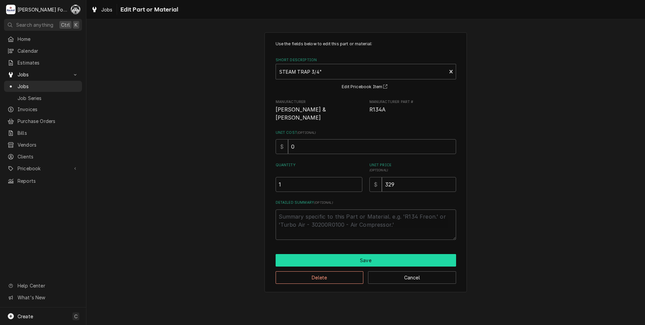
click at [346, 254] on button "Save" at bounding box center [366, 260] width 181 height 12
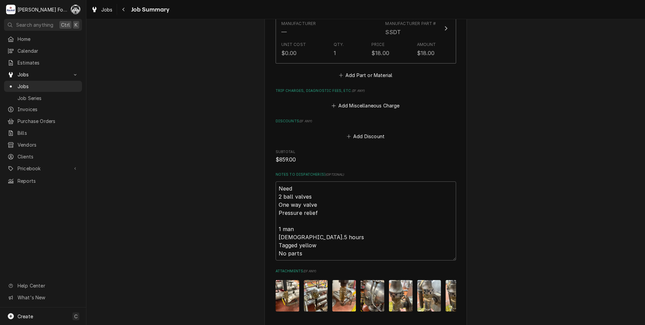
scroll to position [900, 0]
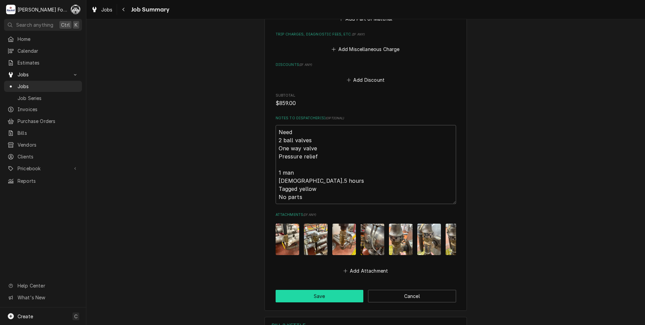
click at [322, 290] on button "Save" at bounding box center [320, 296] width 88 height 12
type textarea "x"
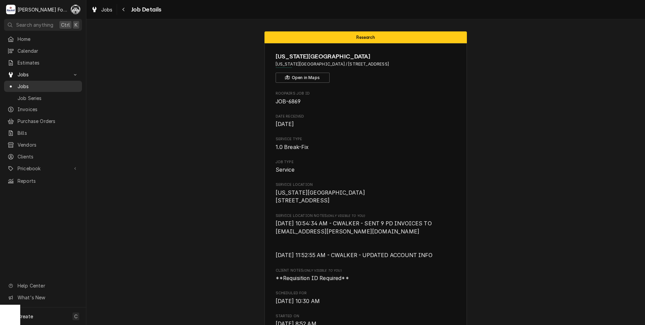
click at [28, 85] on span "Jobs" at bounding box center [48, 86] width 61 height 7
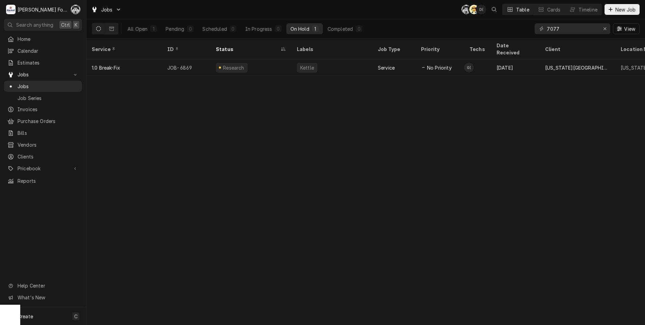
type input "7077"
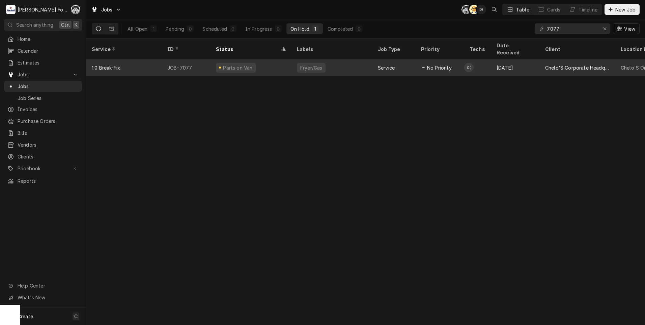
click at [265, 65] on div "Parts on Van" at bounding box center [251, 67] width 81 height 16
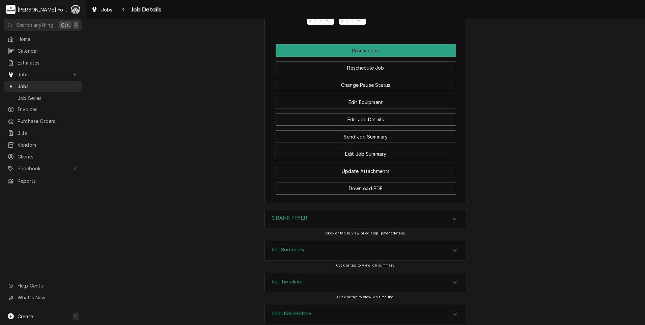
scroll to position [867, 0]
click at [324, 273] on div "Job Timeline" at bounding box center [366, 281] width 202 height 19
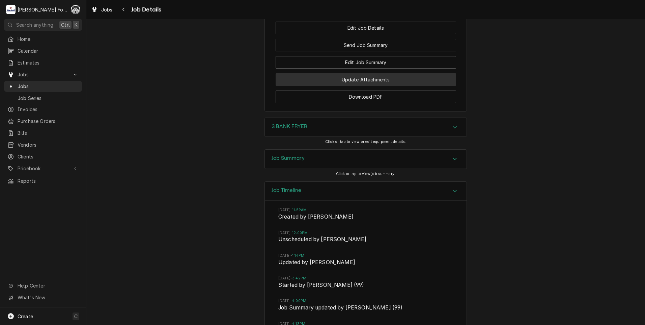
scroll to position [771, 0]
